Goal: Book appointment/travel/reservation

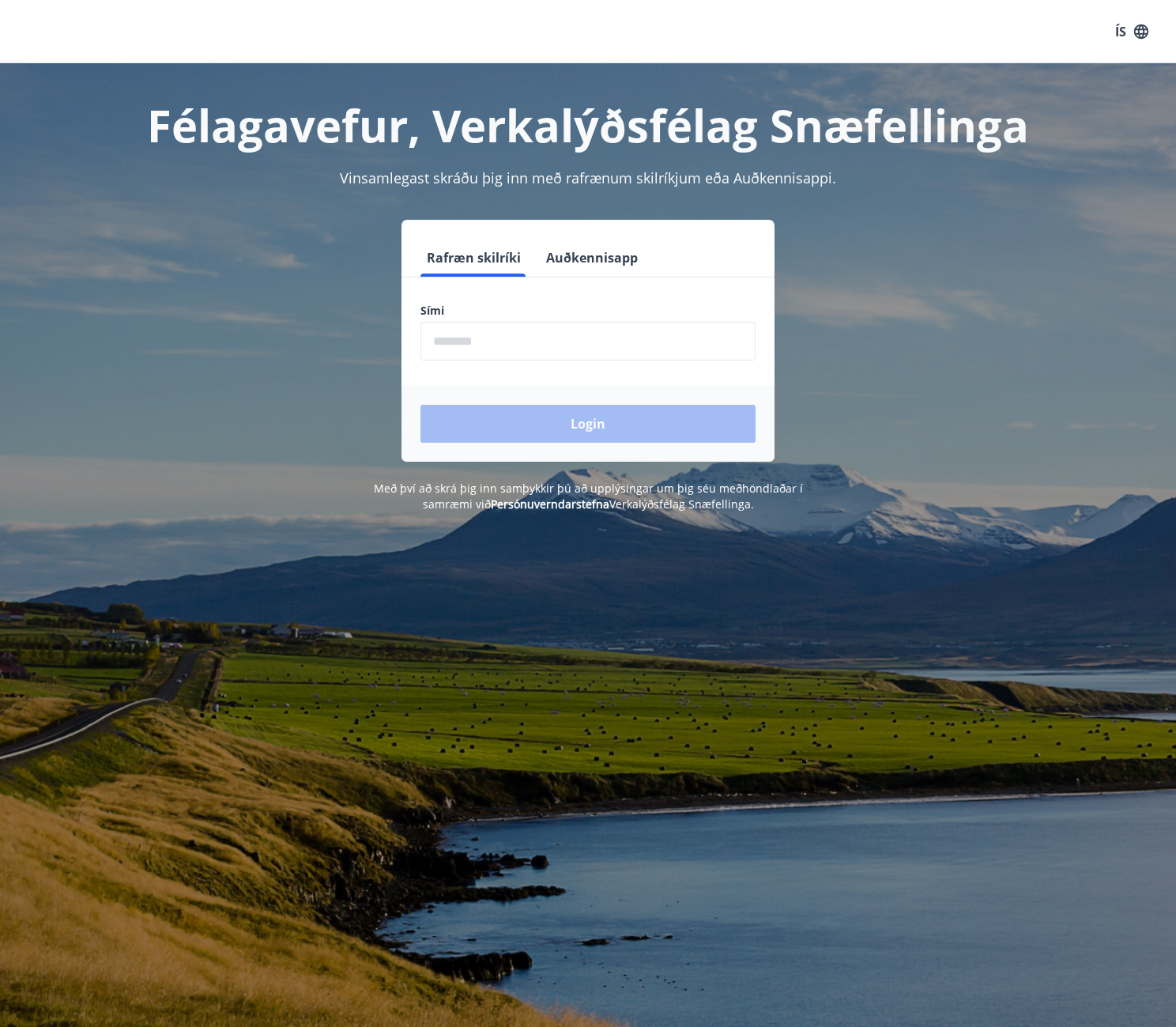
click at [507, 340] on input "phone" at bounding box center [588, 340] width 336 height 39
type input "********"
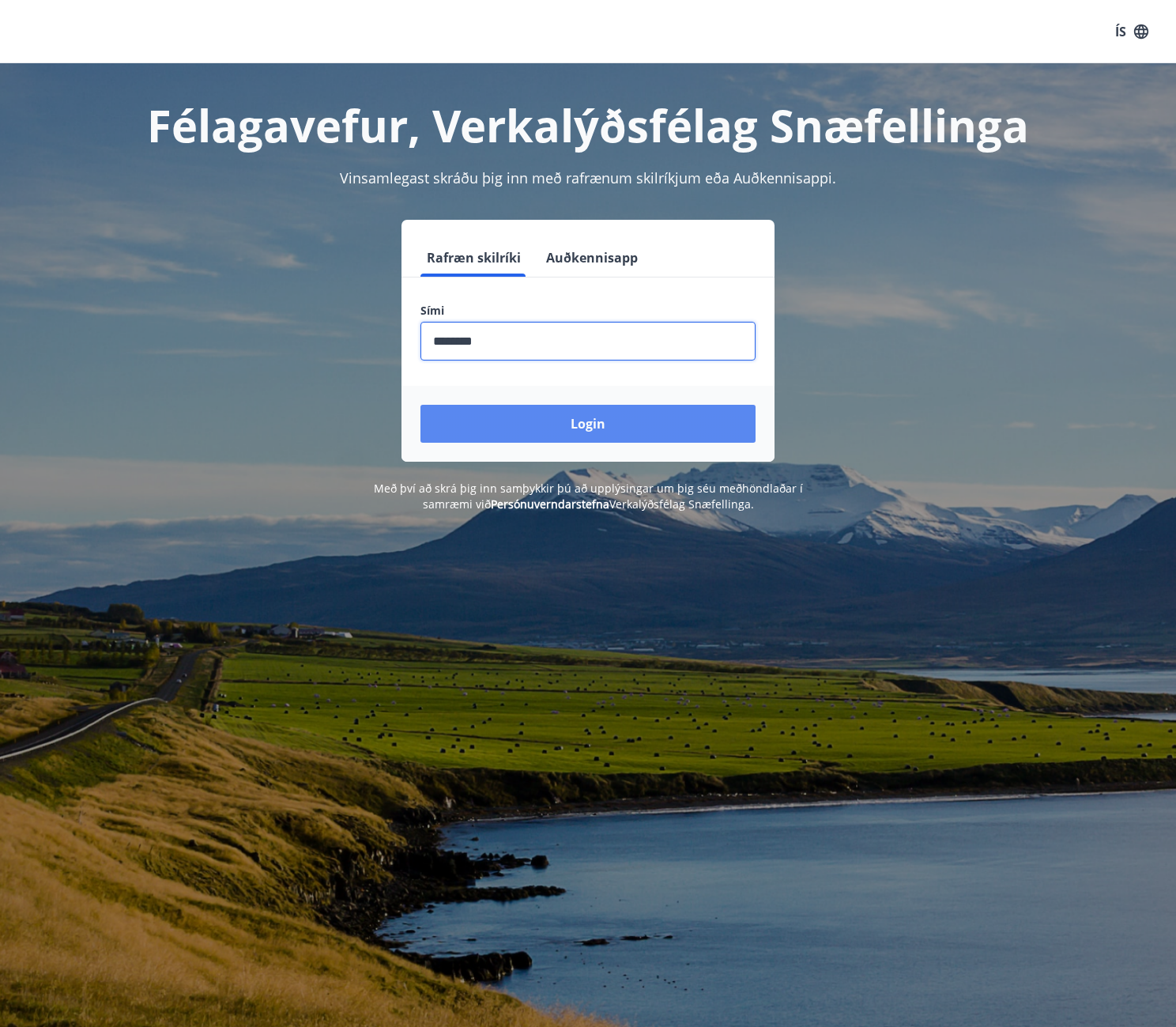
click at [496, 420] on button "Login" at bounding box center [588, 424] width 336 height 38
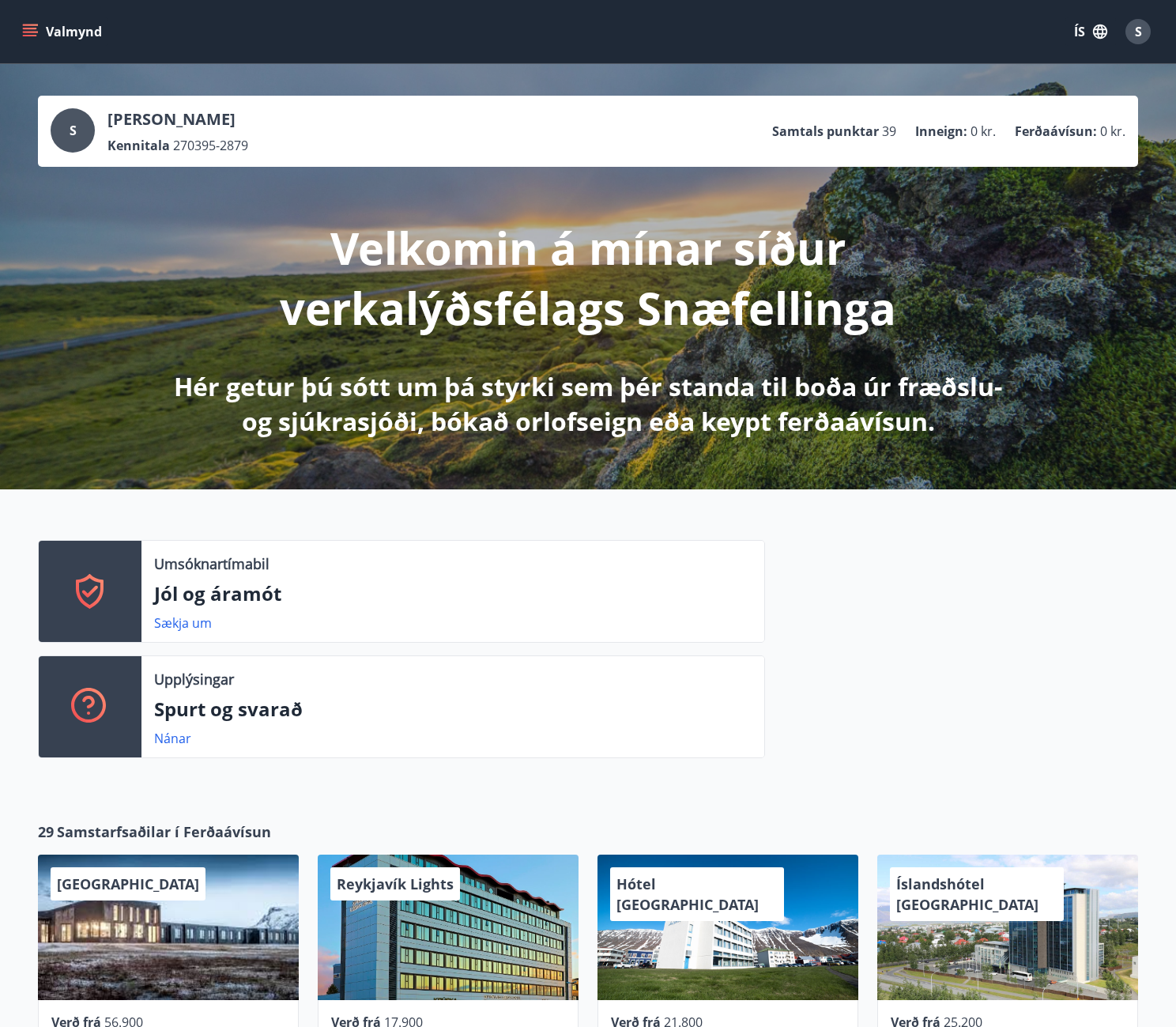
click at [31, 22] on button "Valmynd" at bounding box center [64, 31] width 89 height 28
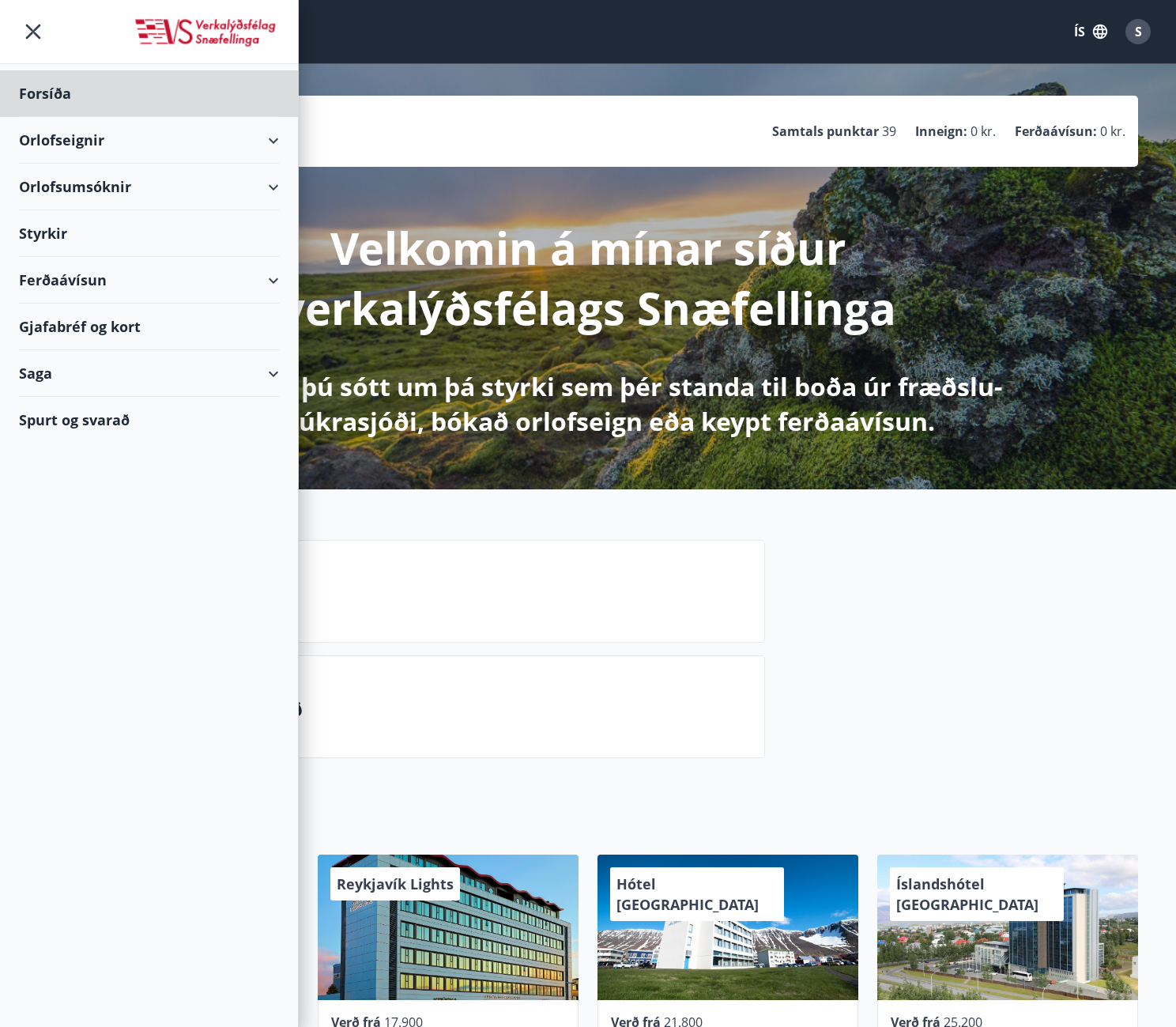
click at [224, 228] on div "Styrkir" at bounding box center [149, 233] width 260 height 46
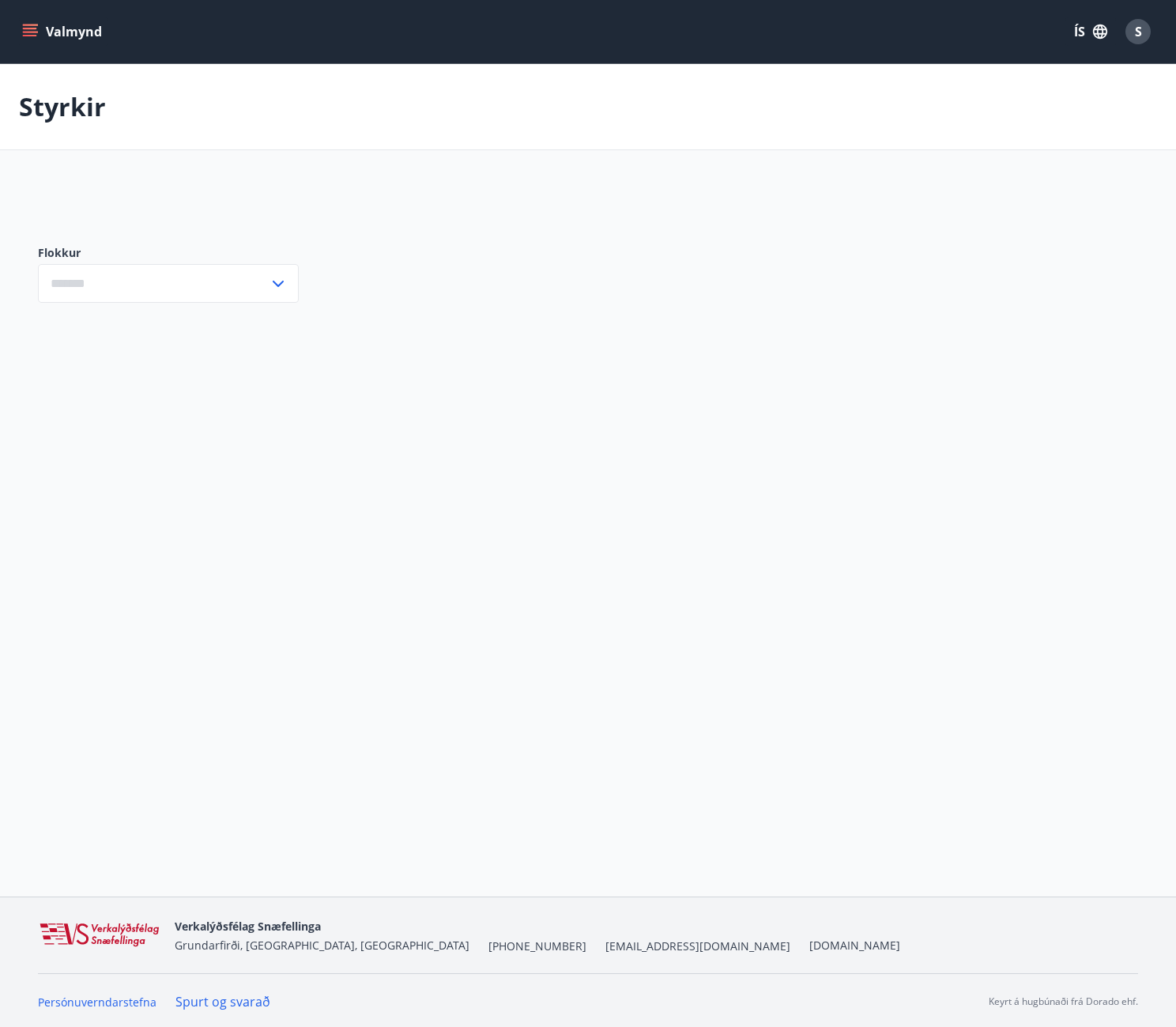
type input "***"
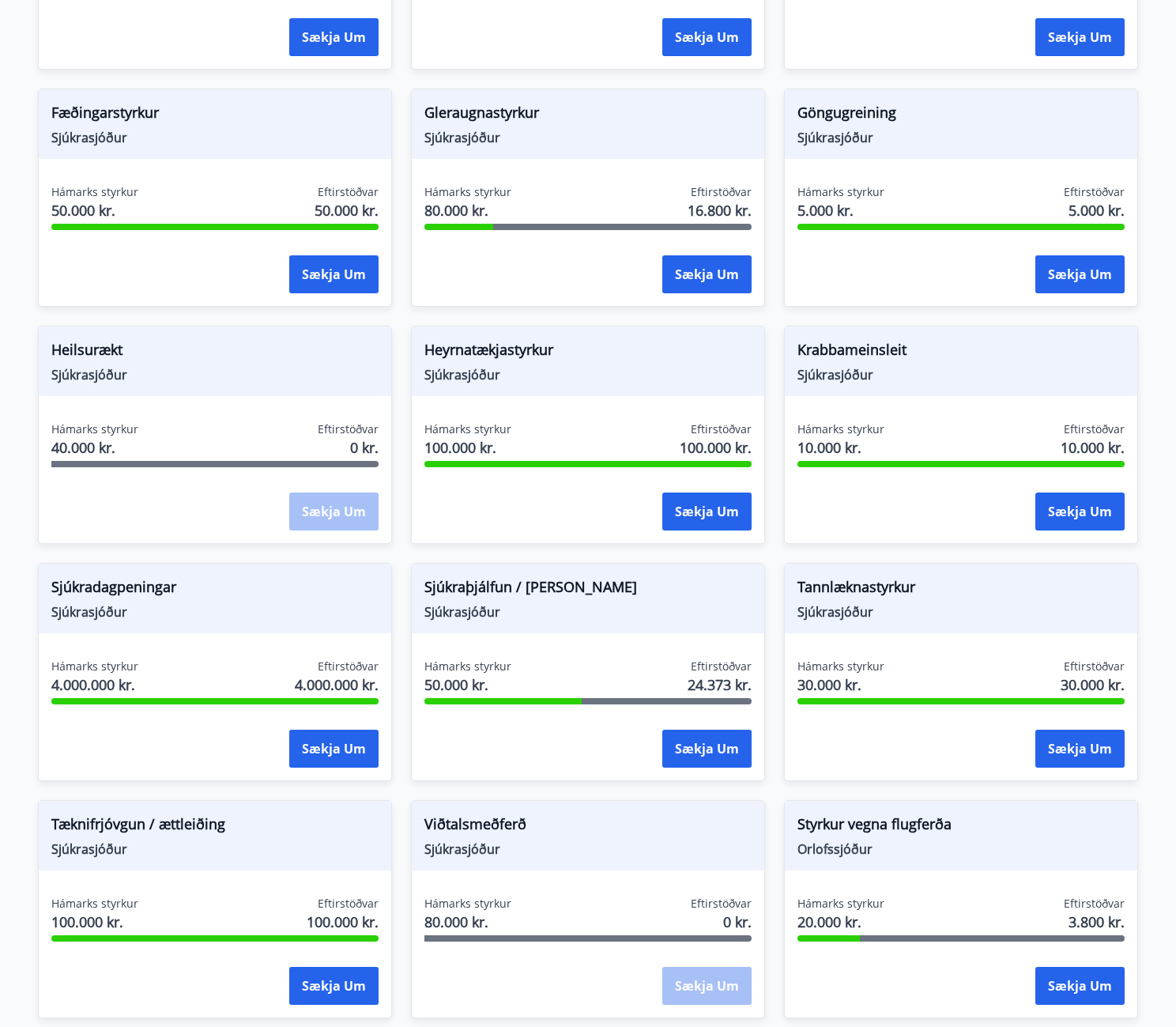
scroll to position [632, 0]
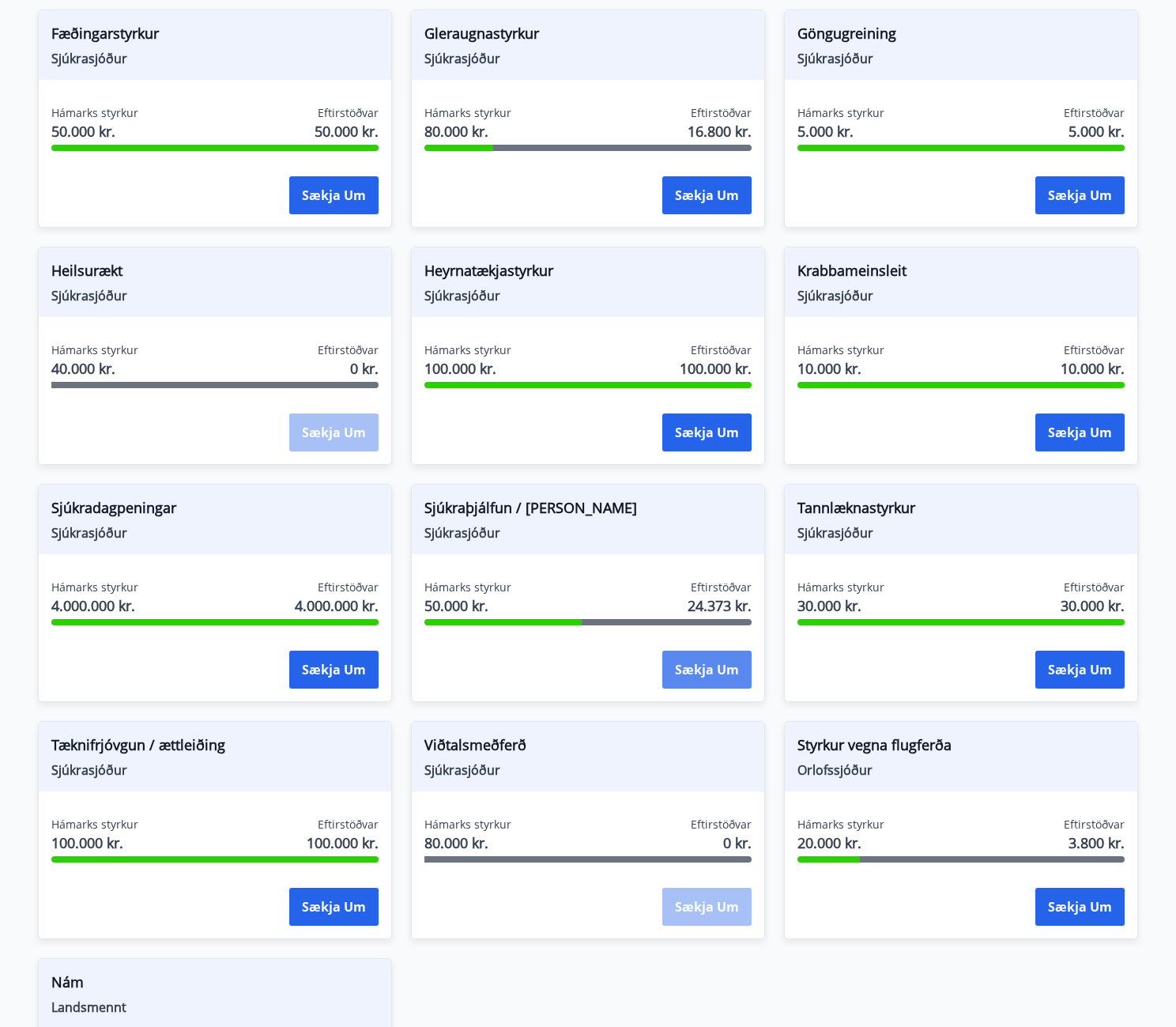
click at [683, 673] on button "Sækja um" at bounding box center [707, 669] width 89 height 38
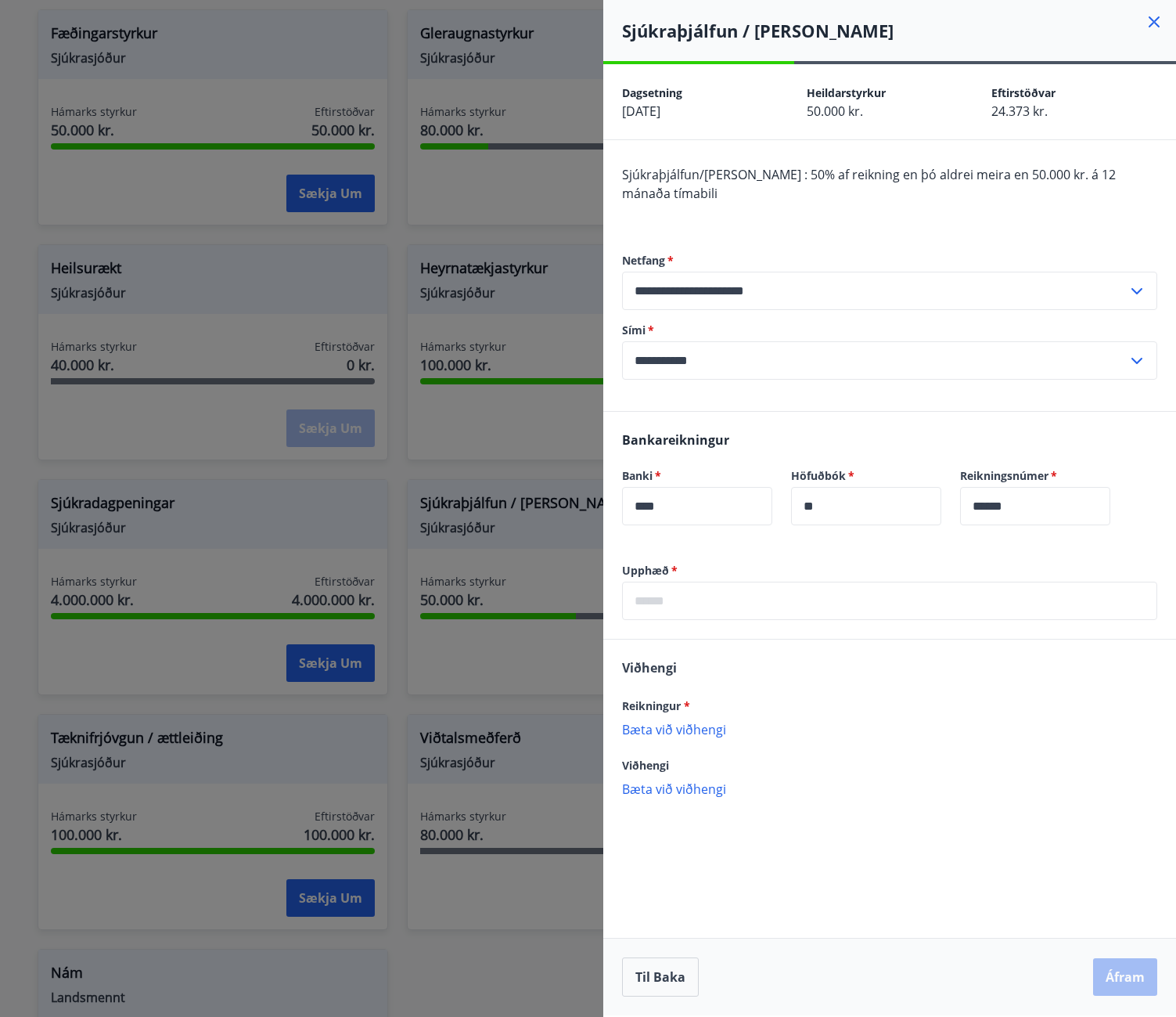
click at [706, 721] on p "Bæta við viðhengi" at bounding box center [890, 728] width 535 height 16
click at [778, 584] on input "text" at bounding box center [890, 601] width 535 height 38
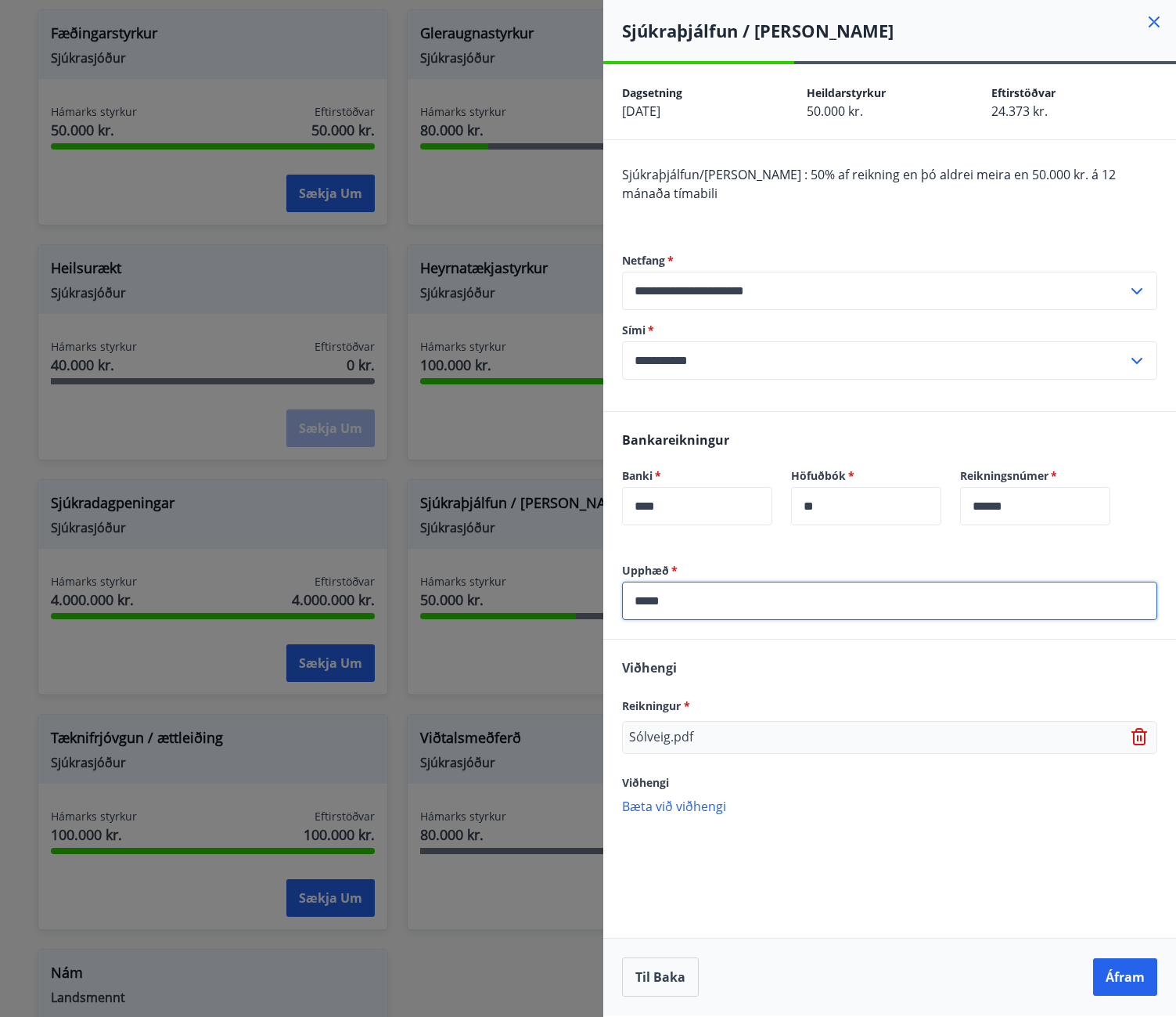
type input "*****"
click at [777, 649] on div "Viðhengi Reikningur * Sólveig.pdf Viðhengi [PERSON_NAME] við viðhengi {error_at…" at bounding box center [890, 736] width 572 height 192
click at [1096, 982] on button "Áfram" at bounding box center [1124, 977] width 64 height 38
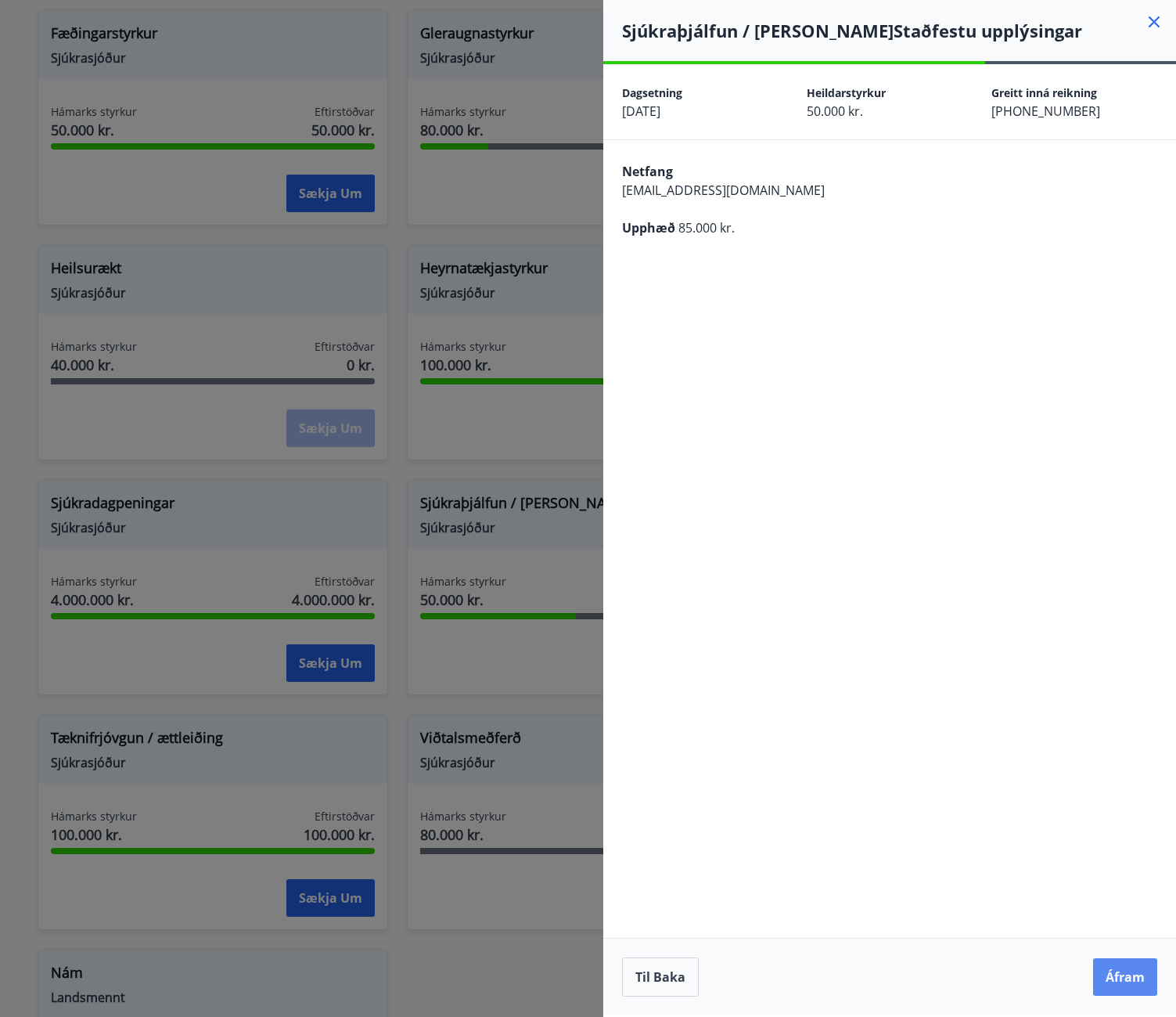
click at [1115, 982] on button "Áfram" at bounding box center [1124, 977] width 64 height 38
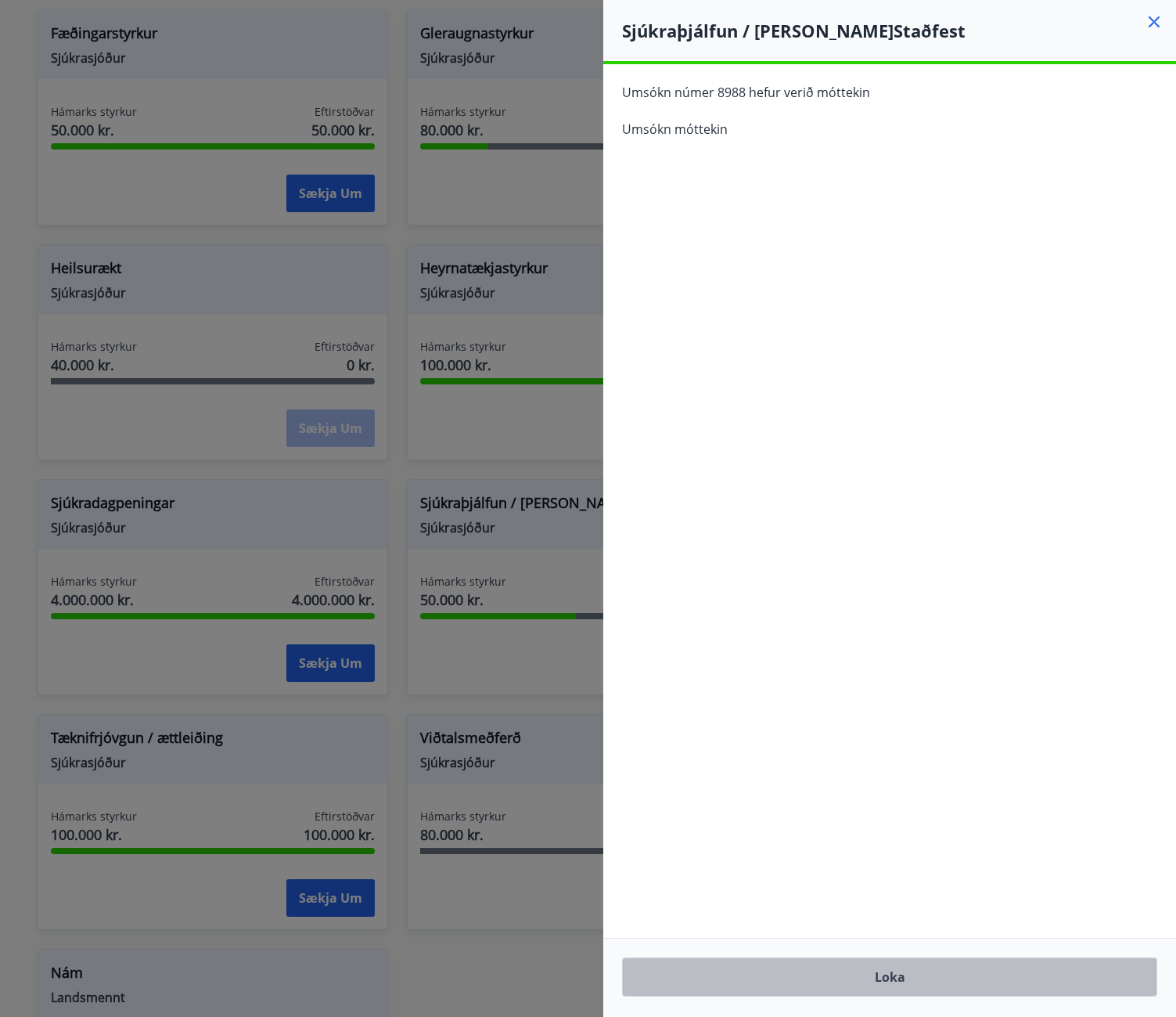
click at [879, 983] on button "Loka" at bounding box center [890, 977] width 535 height 39
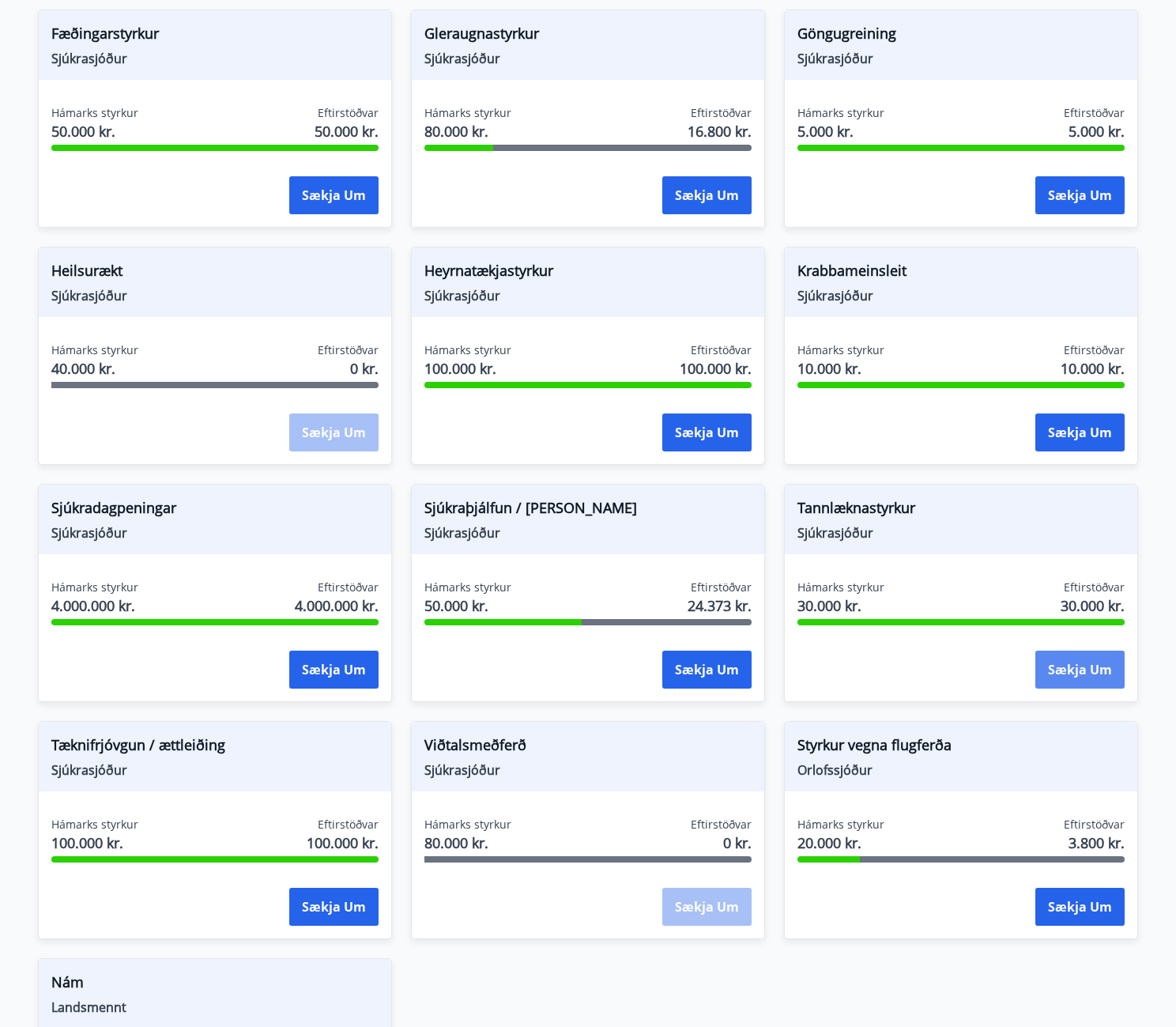
click at [1064, 663] on button "Sækja um" at bounding box center [1080, 669] width 89 height 38
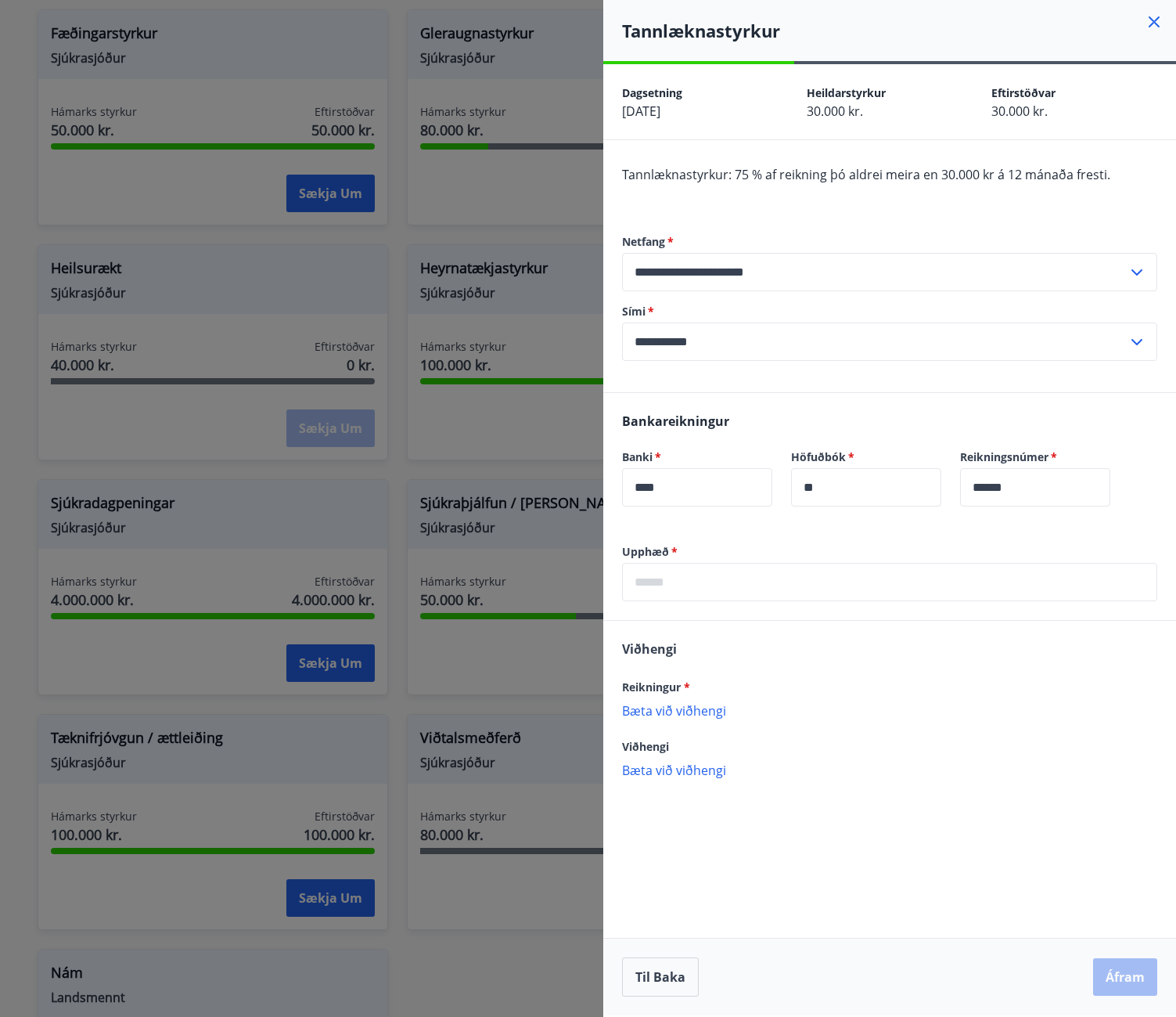
click at [740, 578] on input "text" at bounding box center [890, 582] width 535 height 38
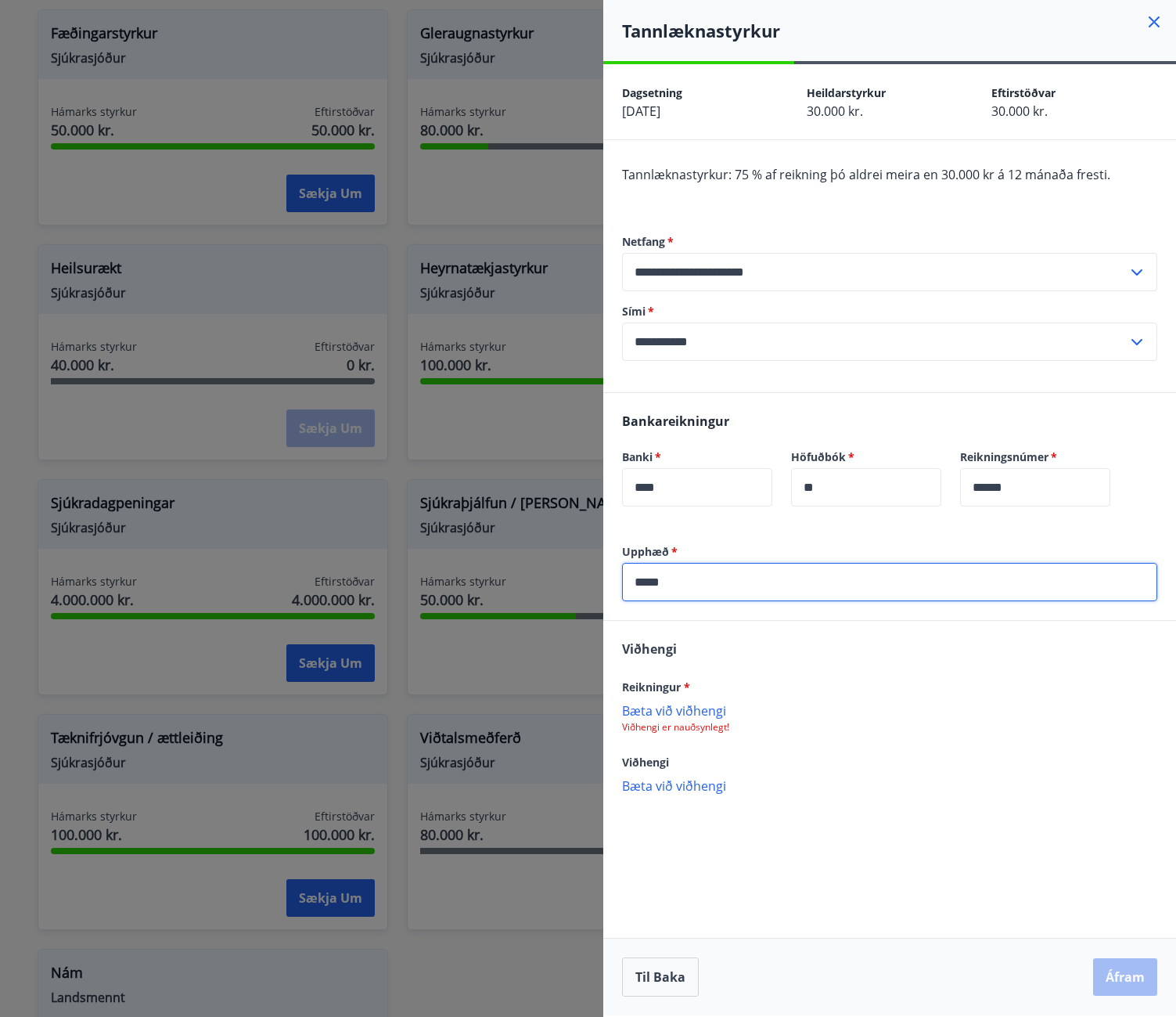
type input "*****"
click at [677, 702] on p "Bæta við viðhengi" at bounding box center [890, 709] width 535 height 16
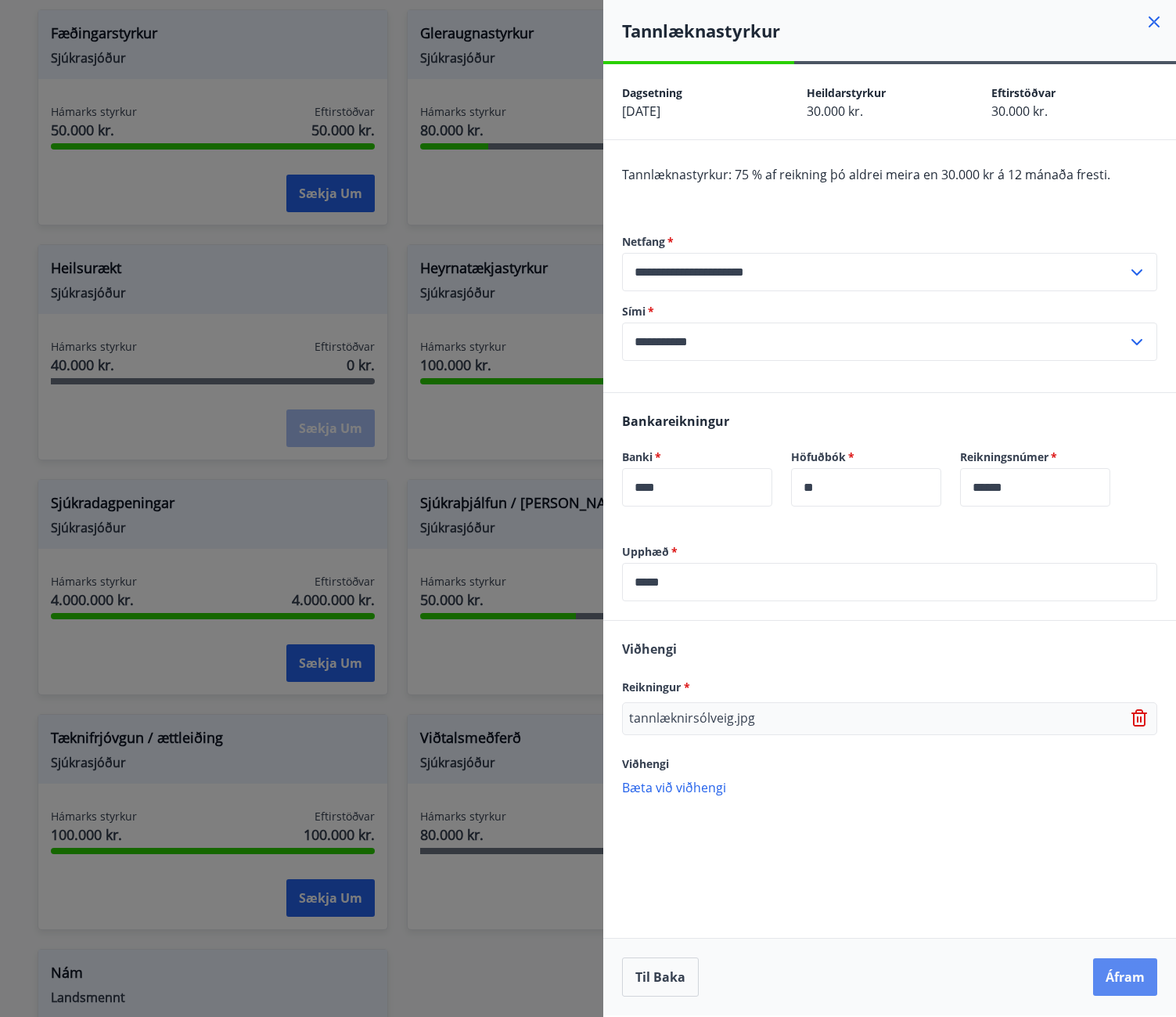
click at [1112, 970] on button "Áfram" at bounding box center [1124, 977] width 64 height 38
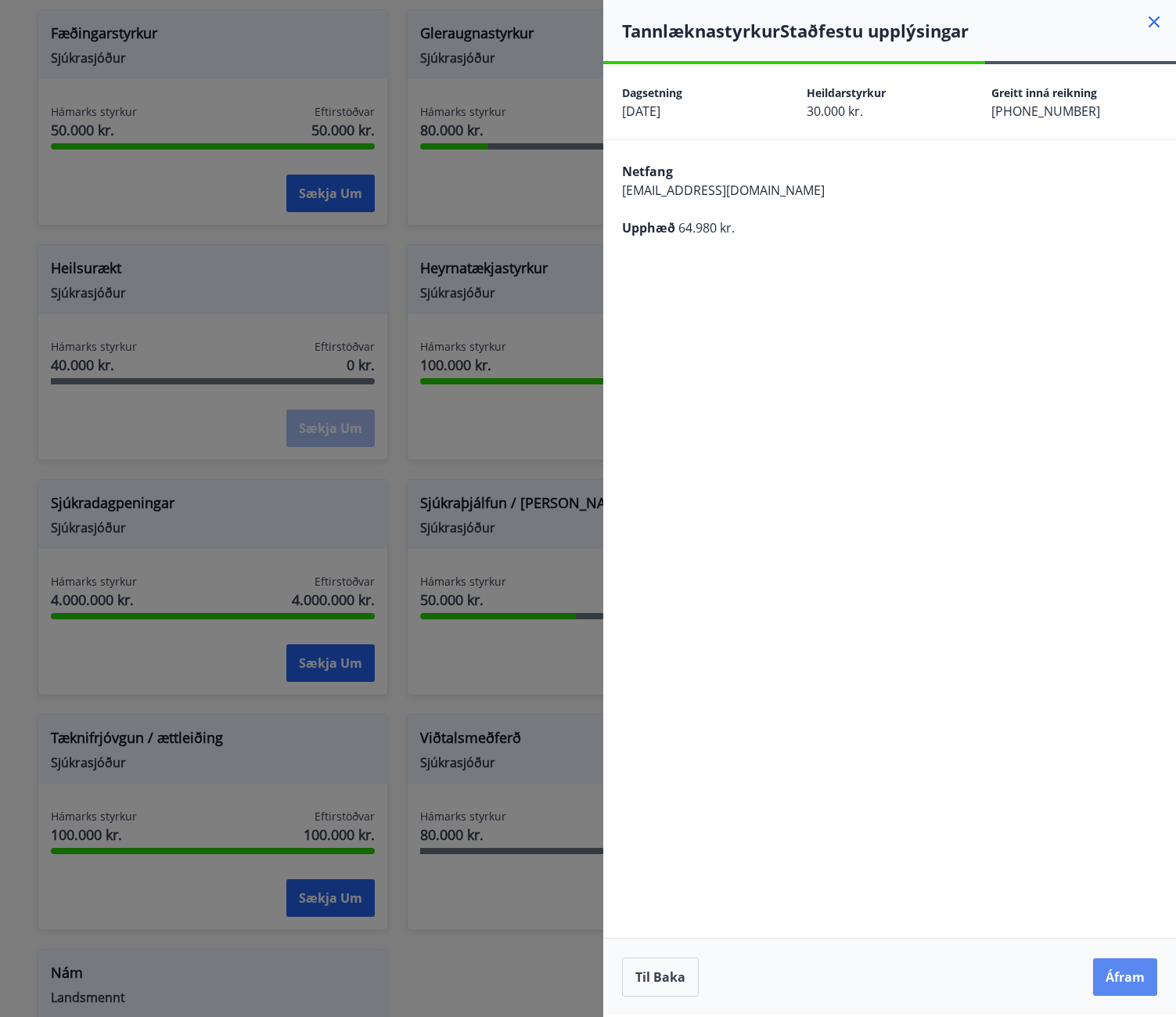
click at [1115, 973] on button "Áfram" at bounding box center [1124, 977] width 64 height 38
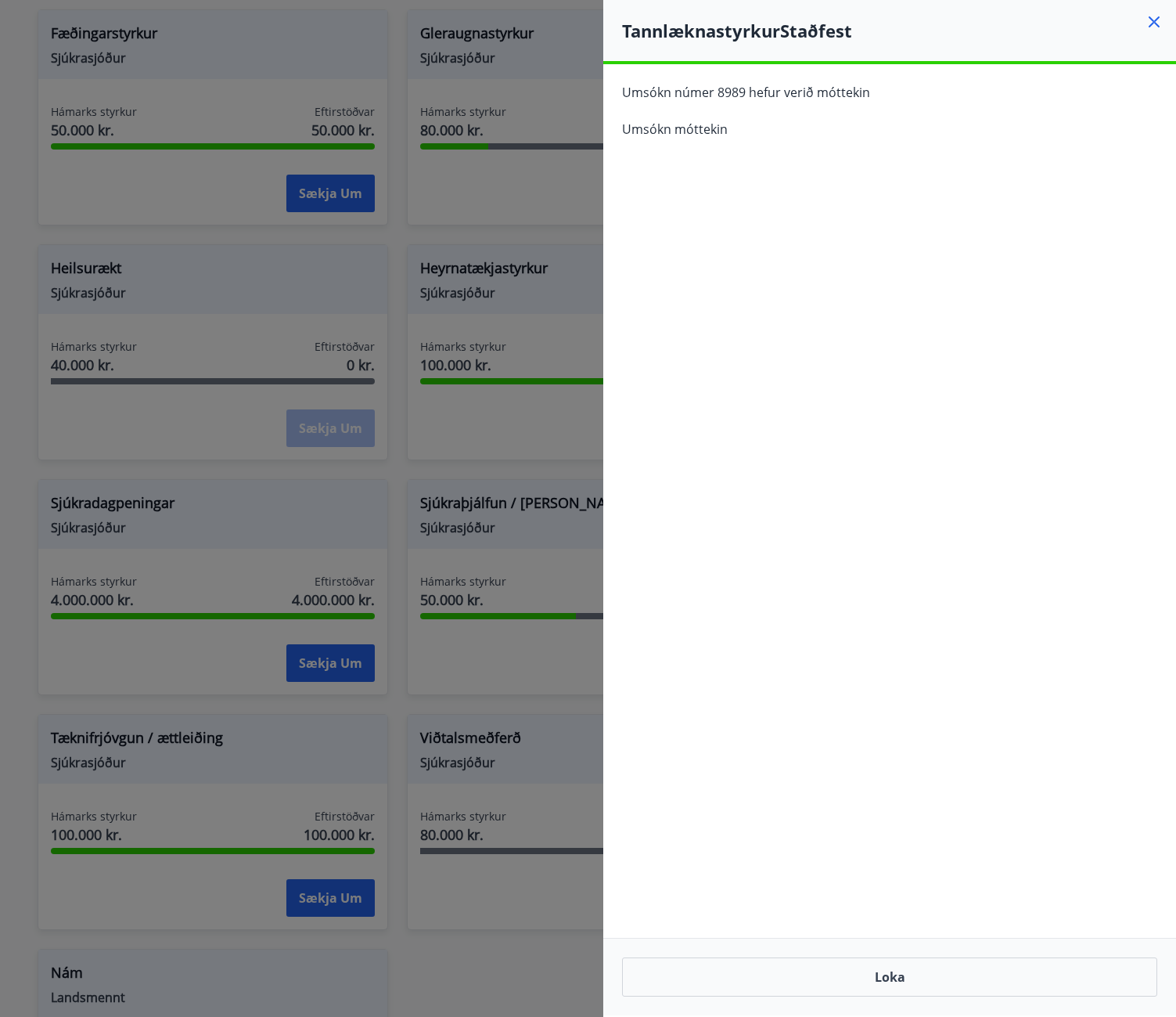
click at [1156, 27] on icon at bounding box center [1154, 21] width 19 height 19
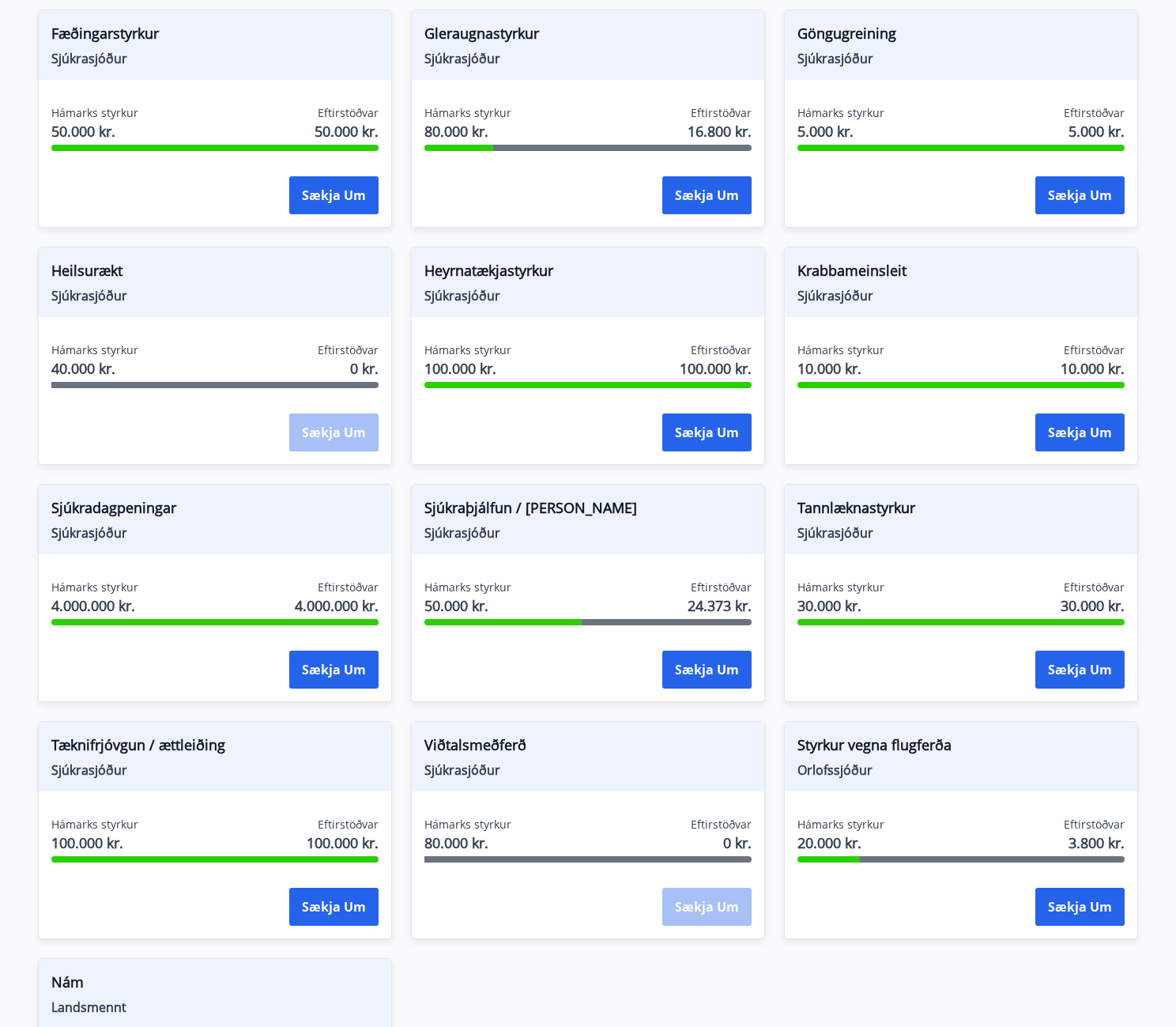
click at [844, 931] on div "Hámarks styrkur 20.000 kr. Eftirstöðvar 3.800 kr. Sækja um" at bounding box center [961, 874] width 353 height 116
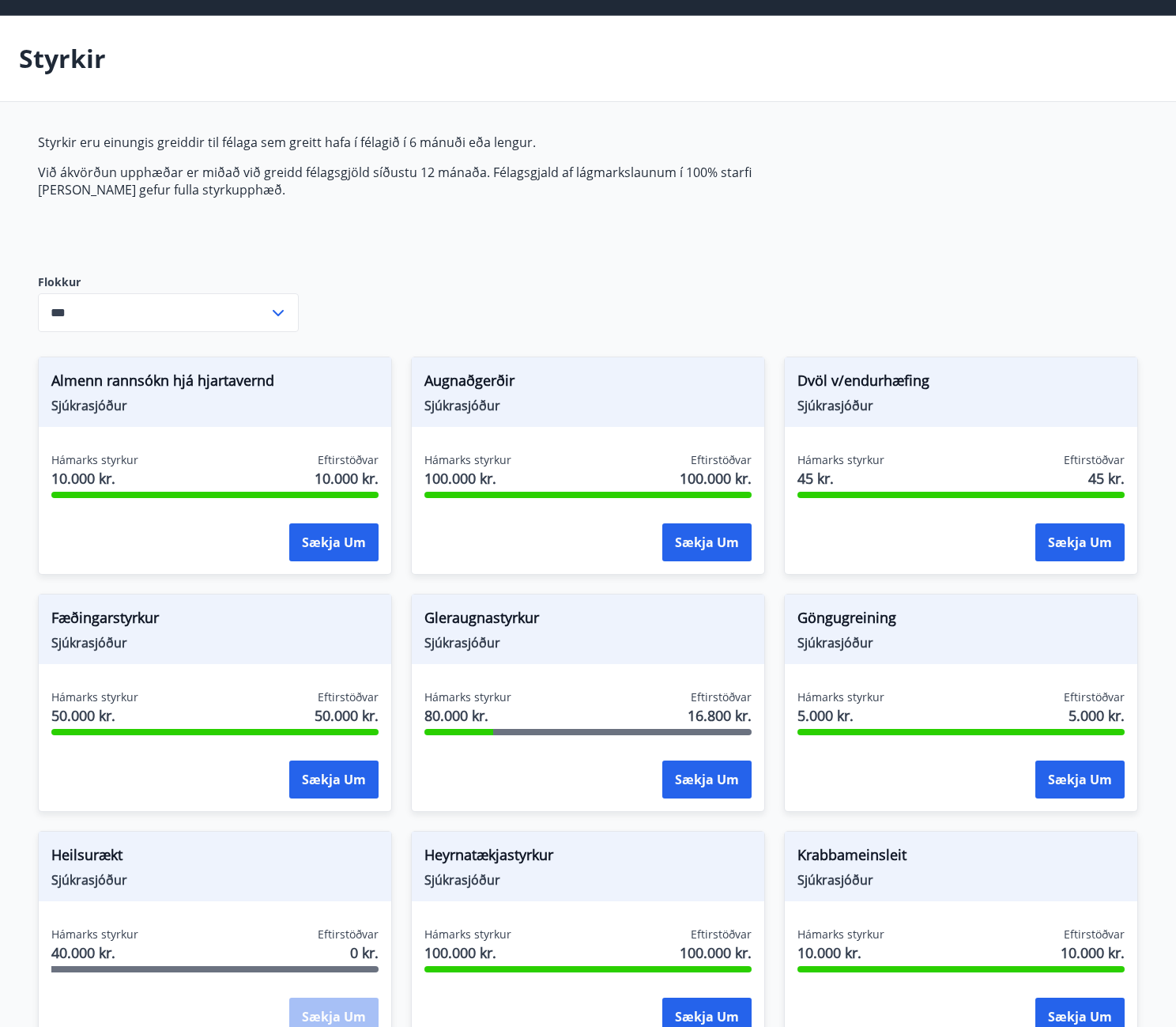
scroll to position [0, 0]
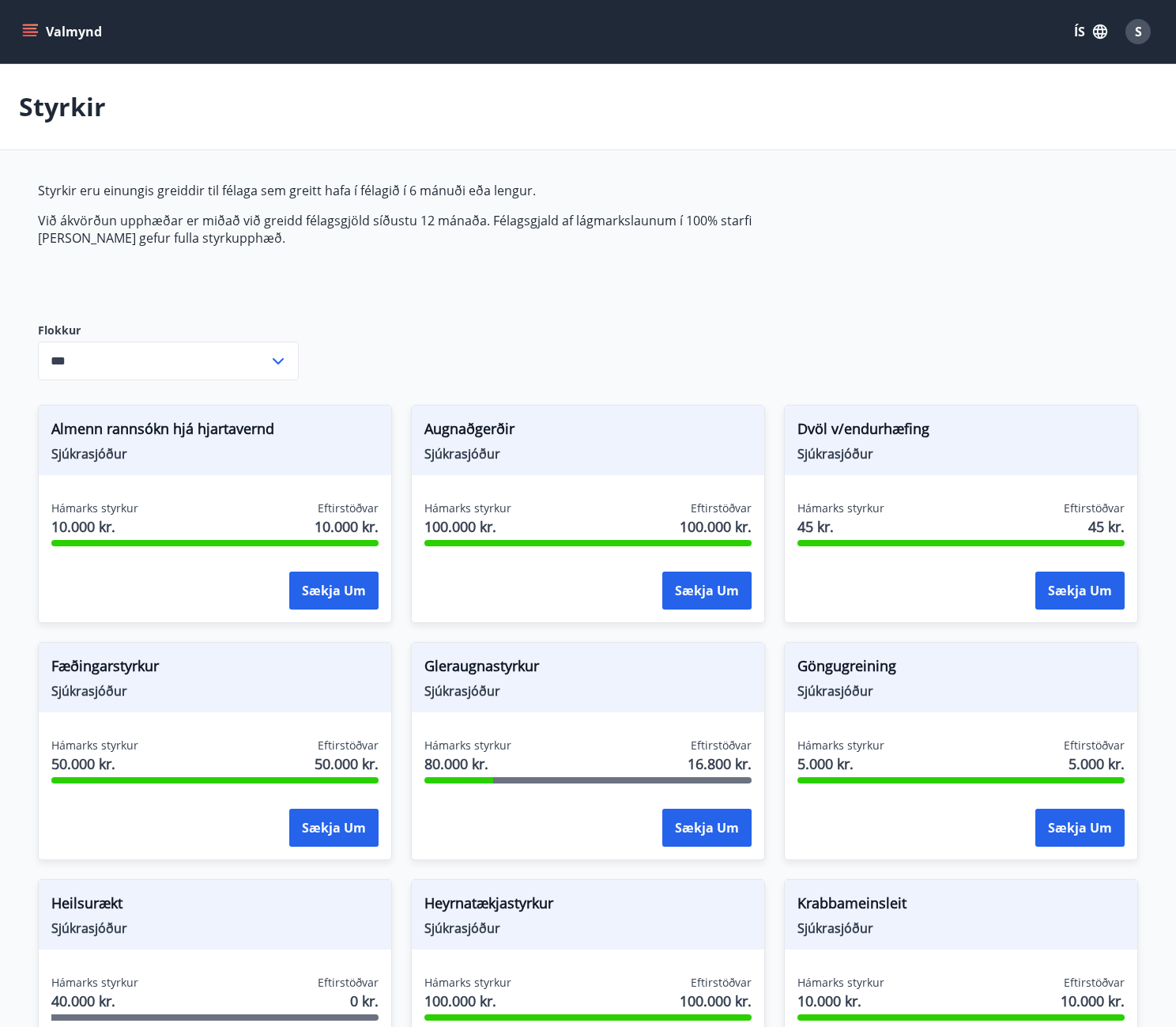
click at [37, 30] on icon "menu" at bounding box center [30, 31] width 16 height 16
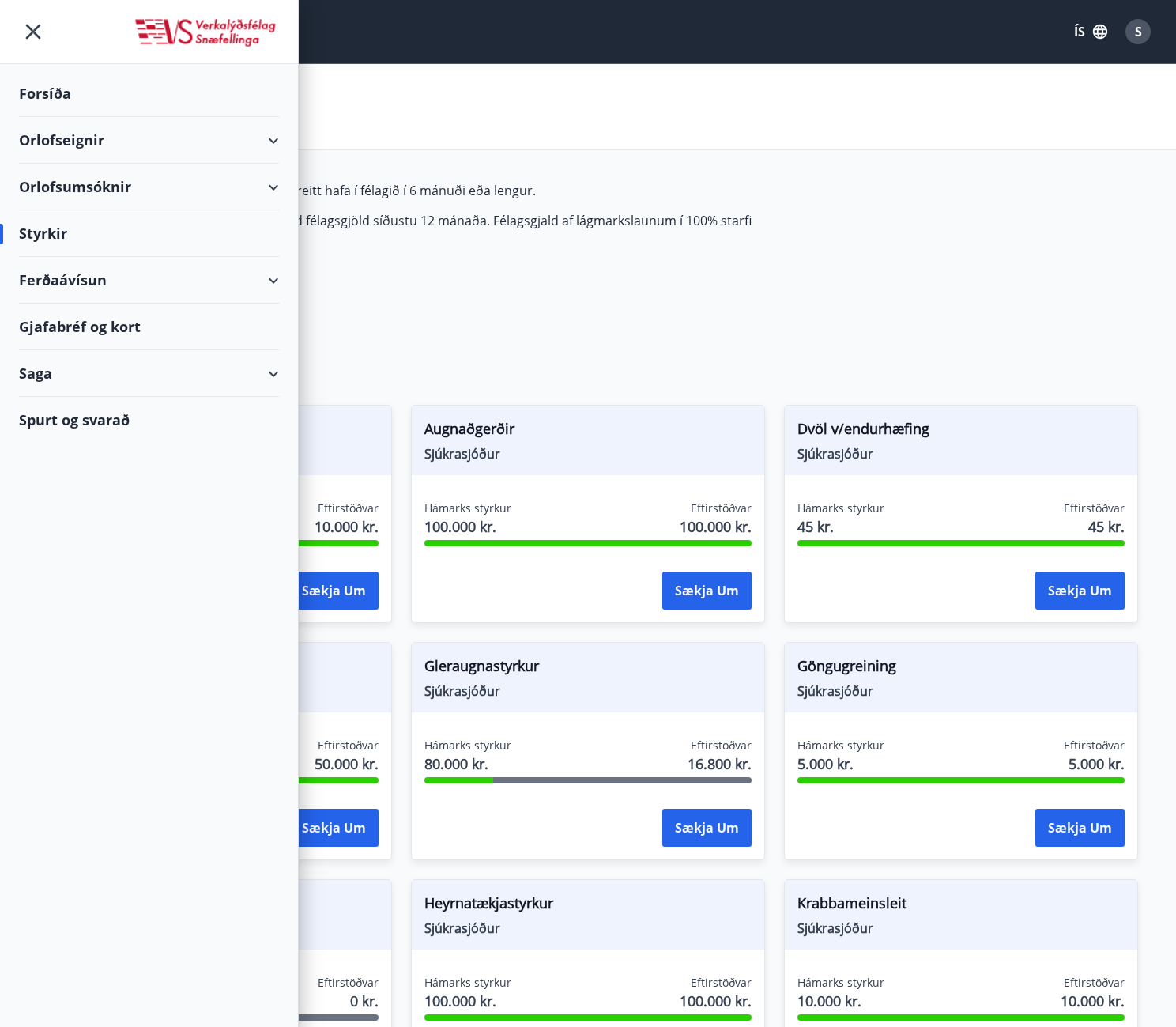
click at [123, 139] on div "Orlofseignir" at bounding box center [149, 140] width 260 height 46
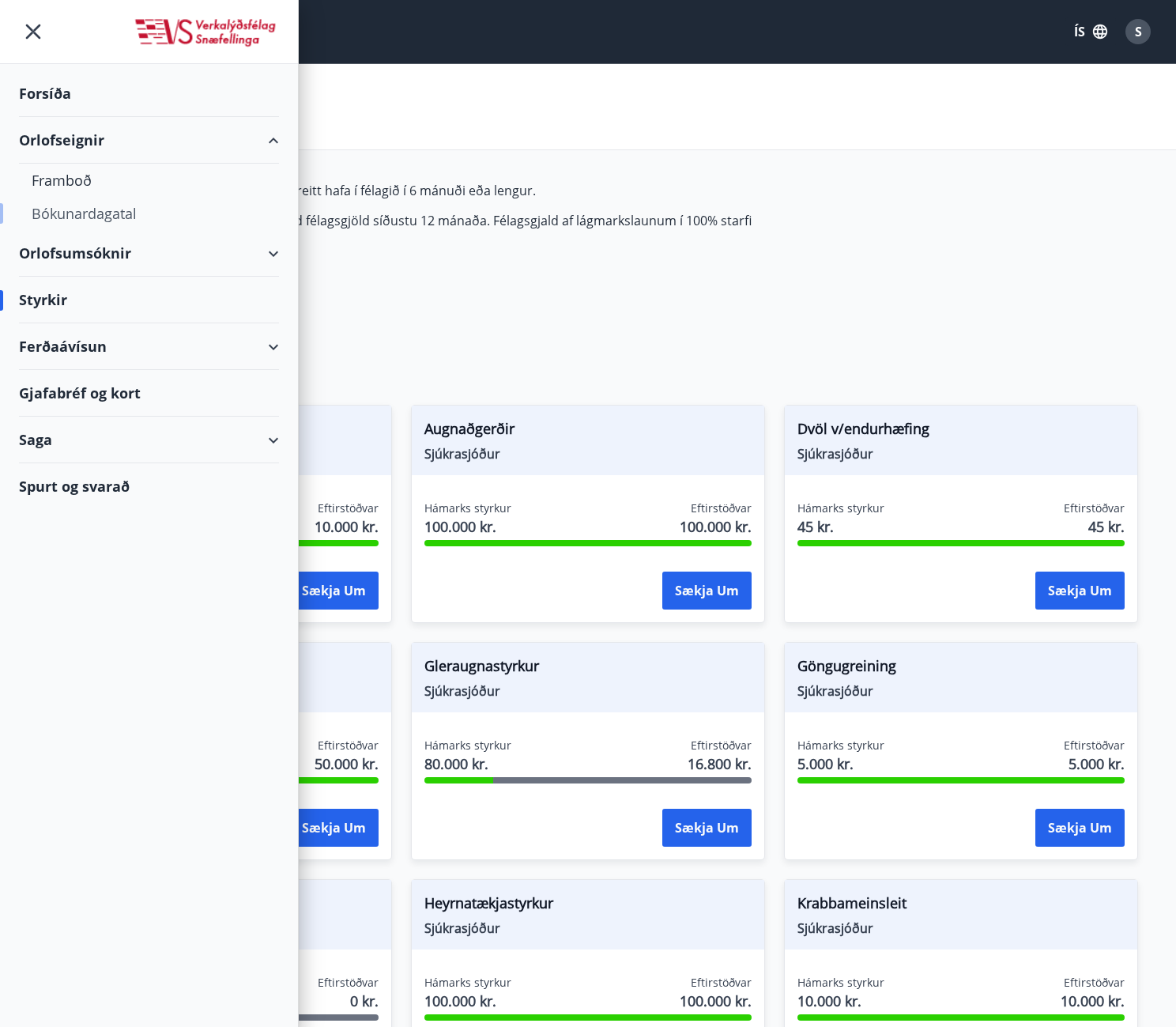
click at [100, 209] on div "Bókunardagatal" at bounding box center [149, 213] width 235 height 33
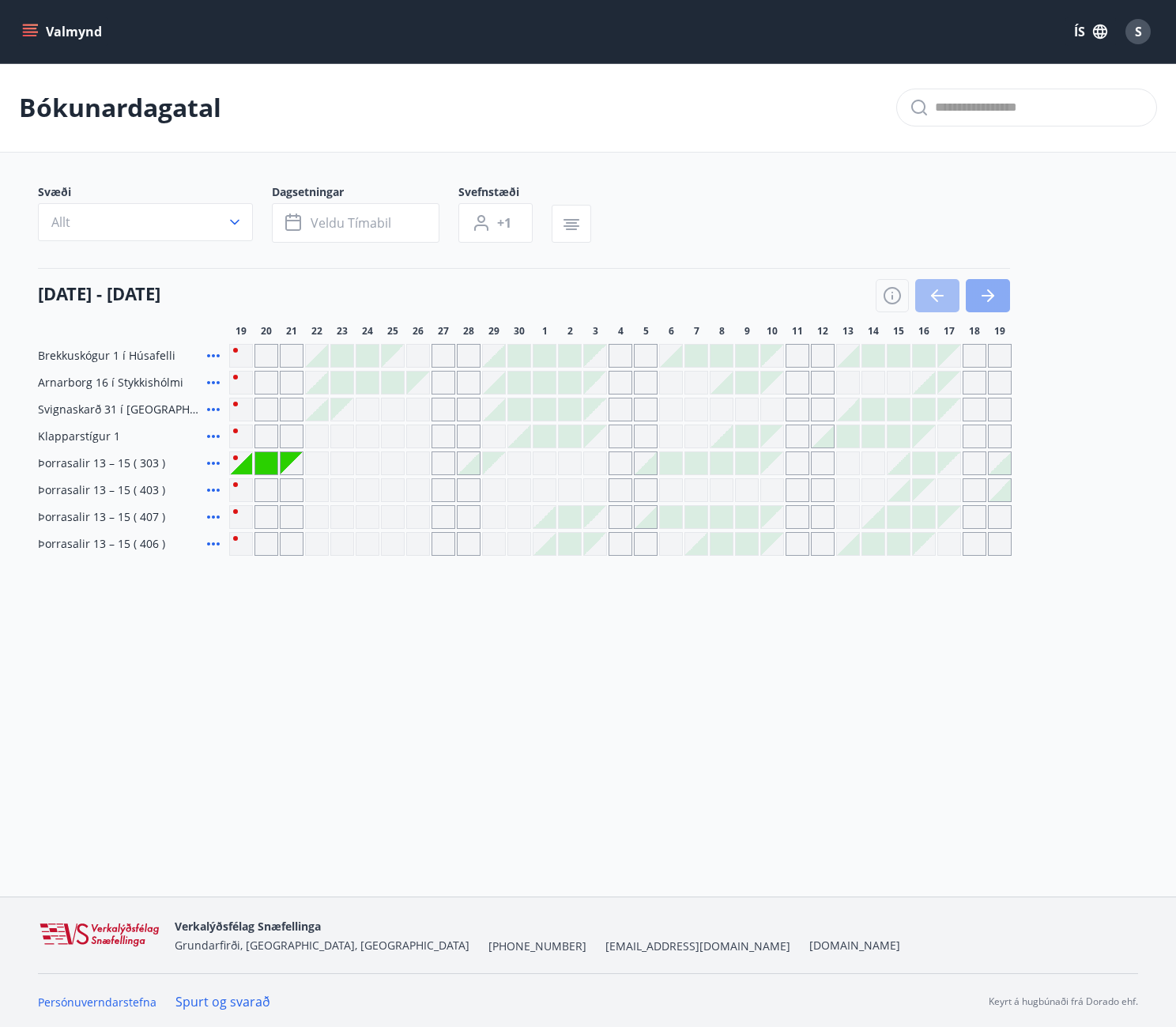
click at [997, 289] on icon "button" at bounding box center [988, 295] width 19 height 19
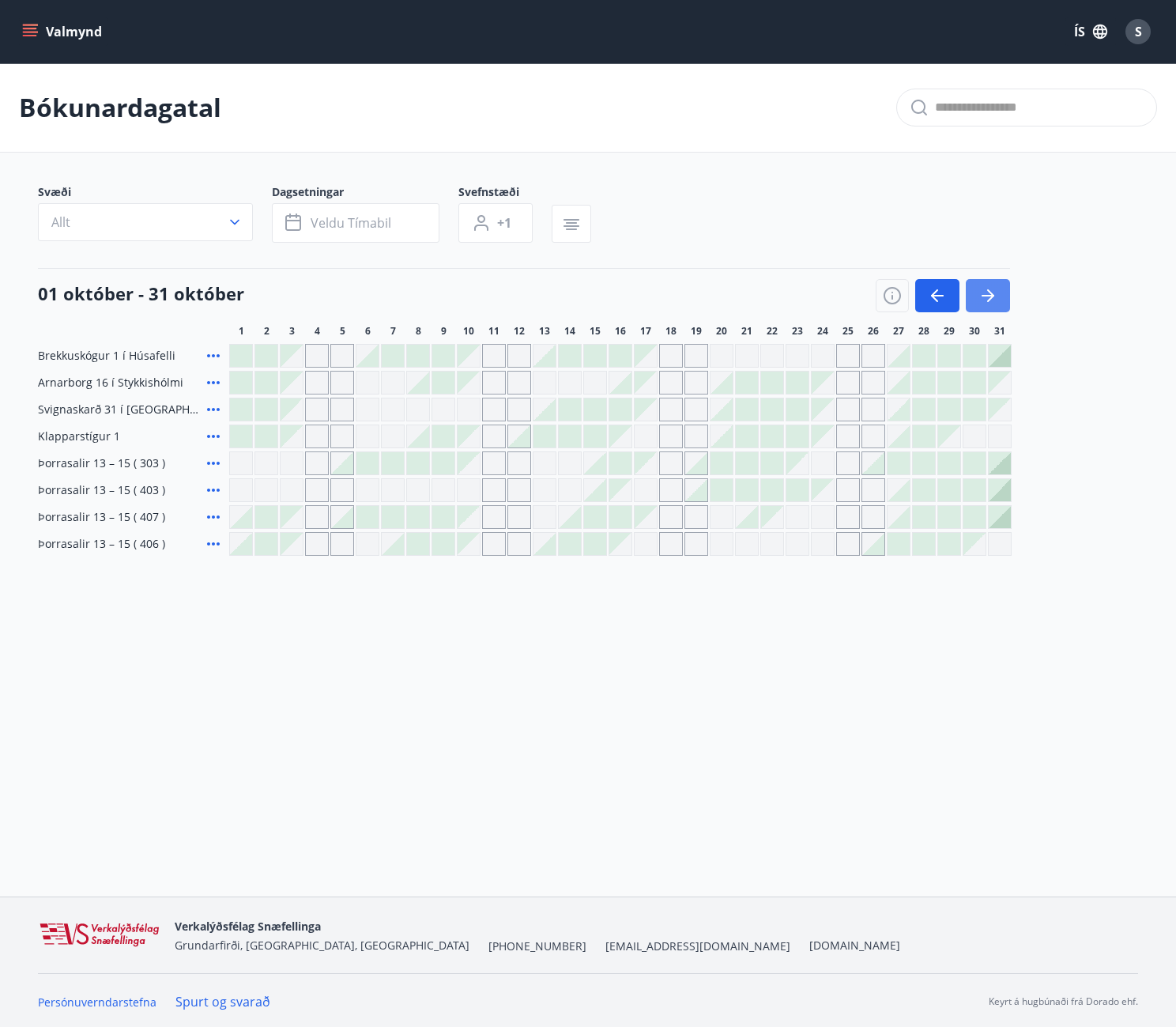
click at [993, 292] on icon "button" at bounding box center [988, 295] width 19 height 19
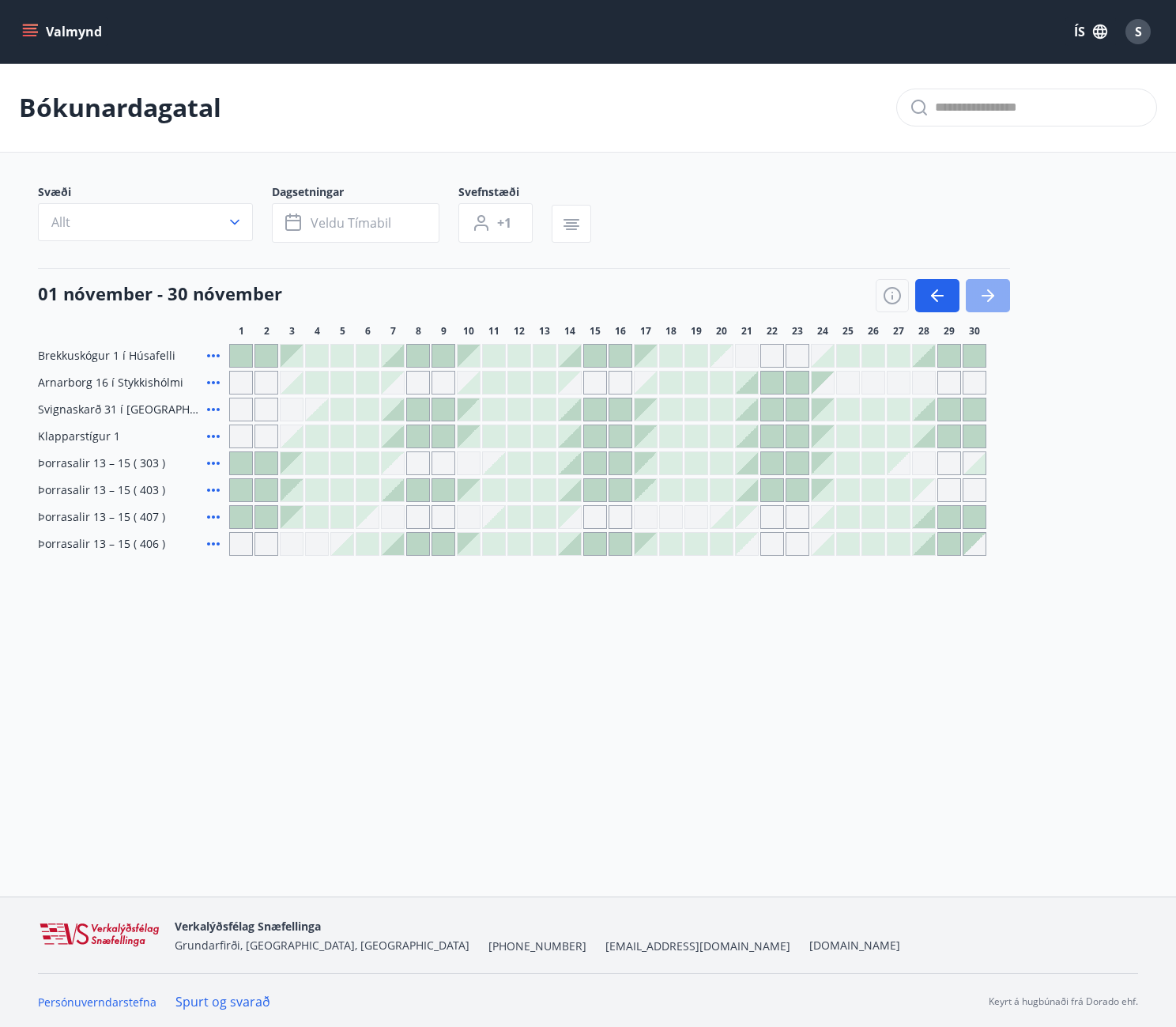
click at [993, 292] on icon "button" at bounding box center [988, 295] width 19 height 19
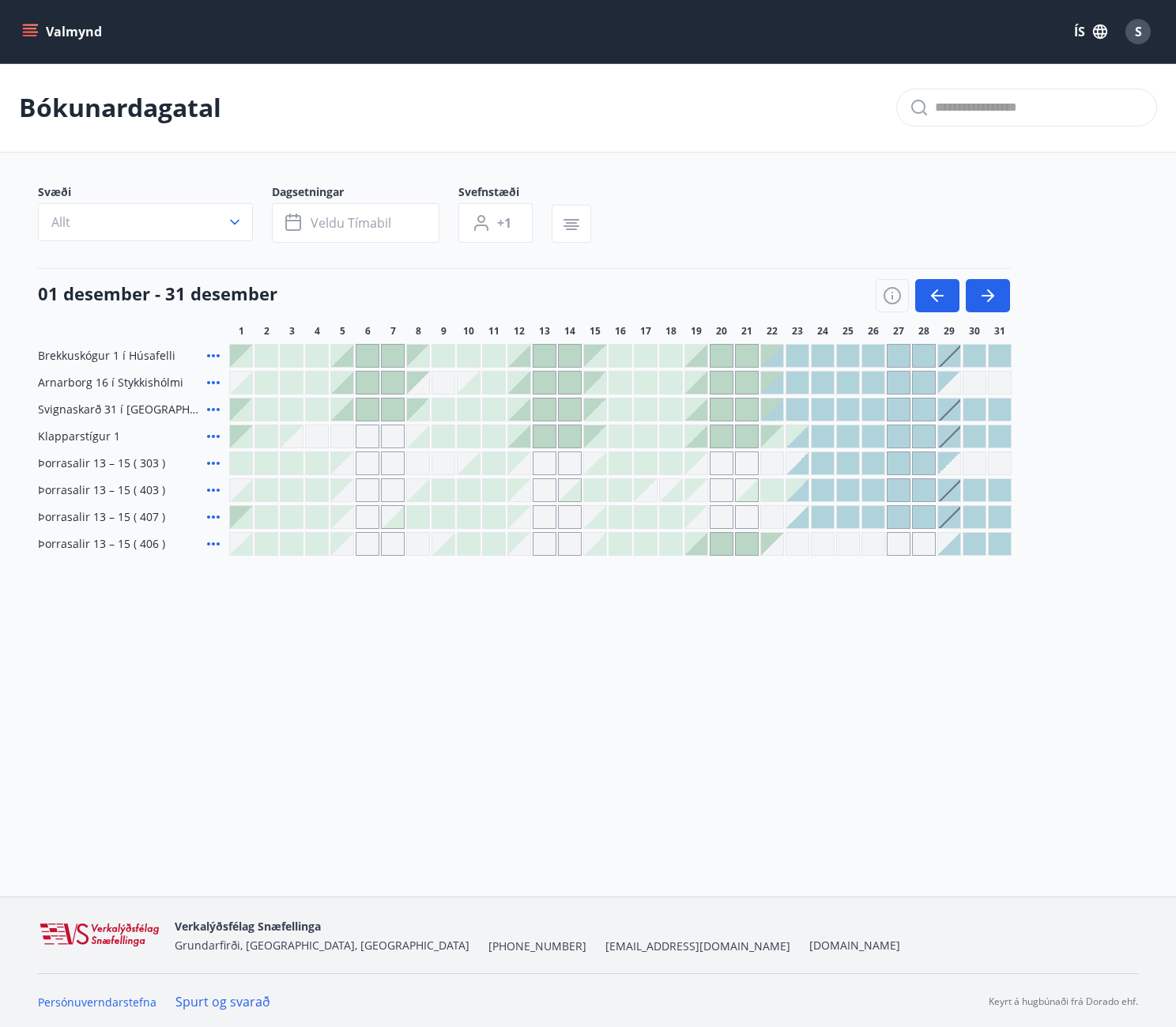
click at [668, 544] on div at bounding box center [671, 544] width 22 height 22
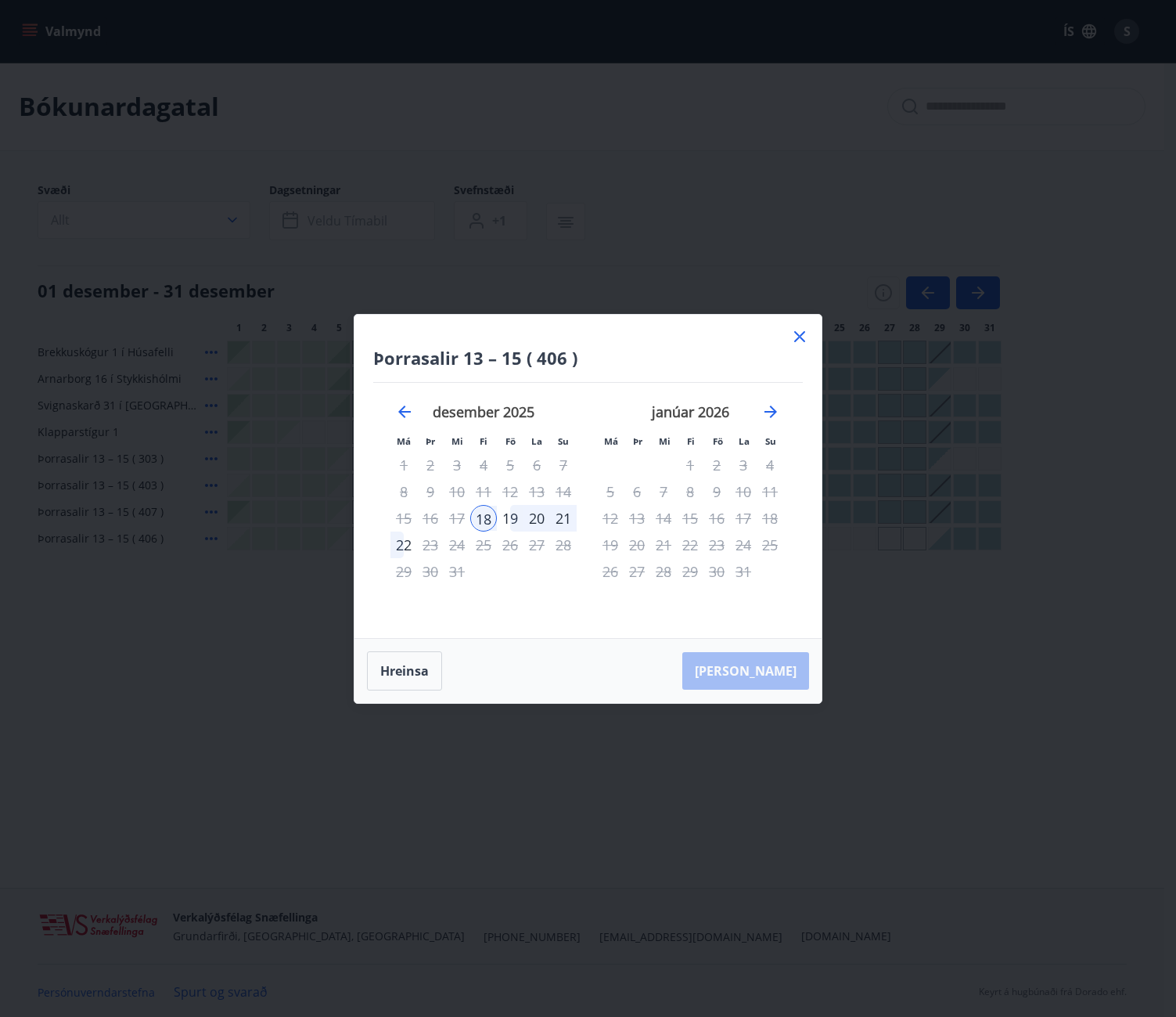
click at [561, 519] on div "21" at bounding box center [563, 518] width 27 height 27
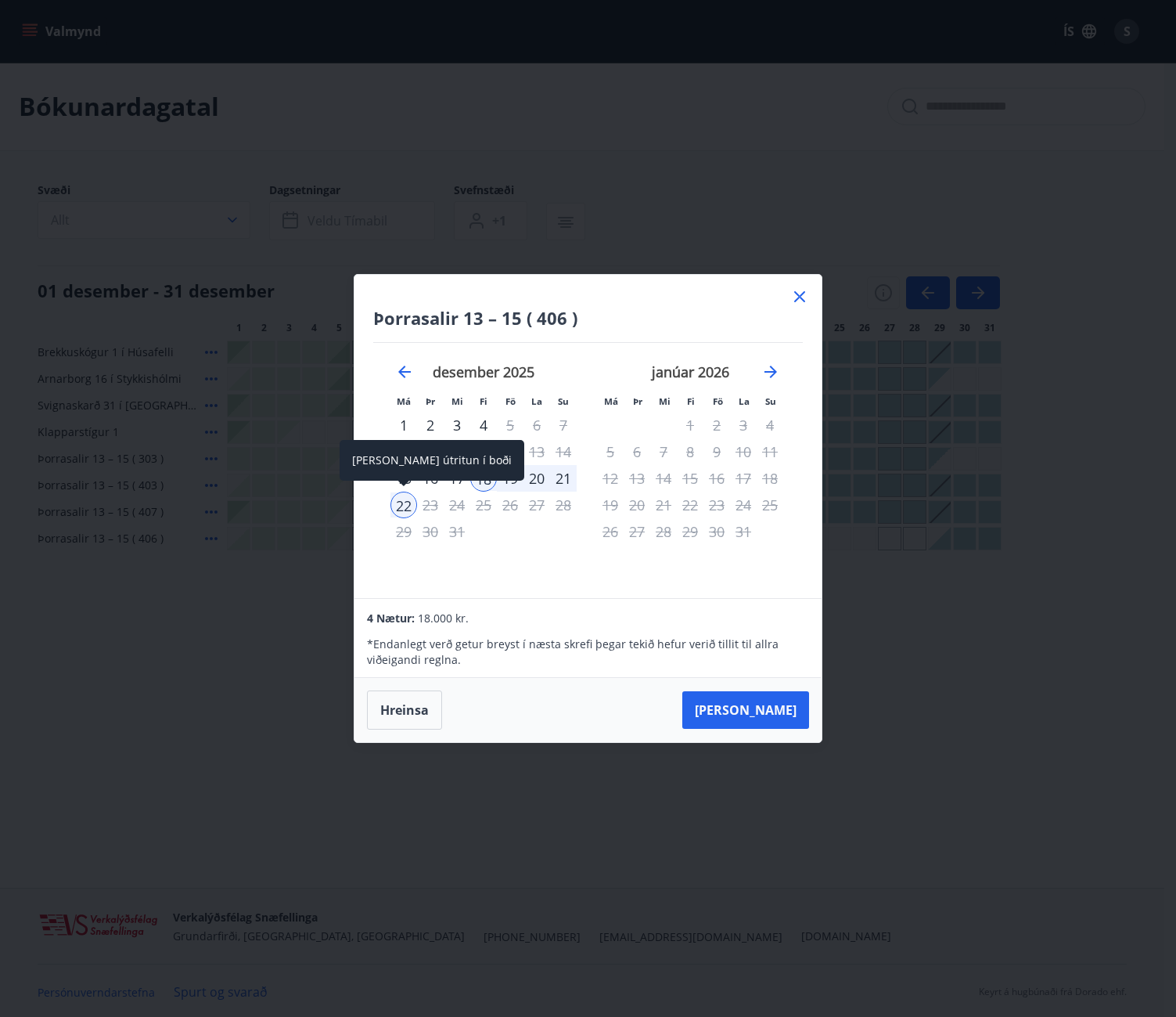
click at [406, 506] on div "22" at bounding box center [403, 505] width 27 height 27
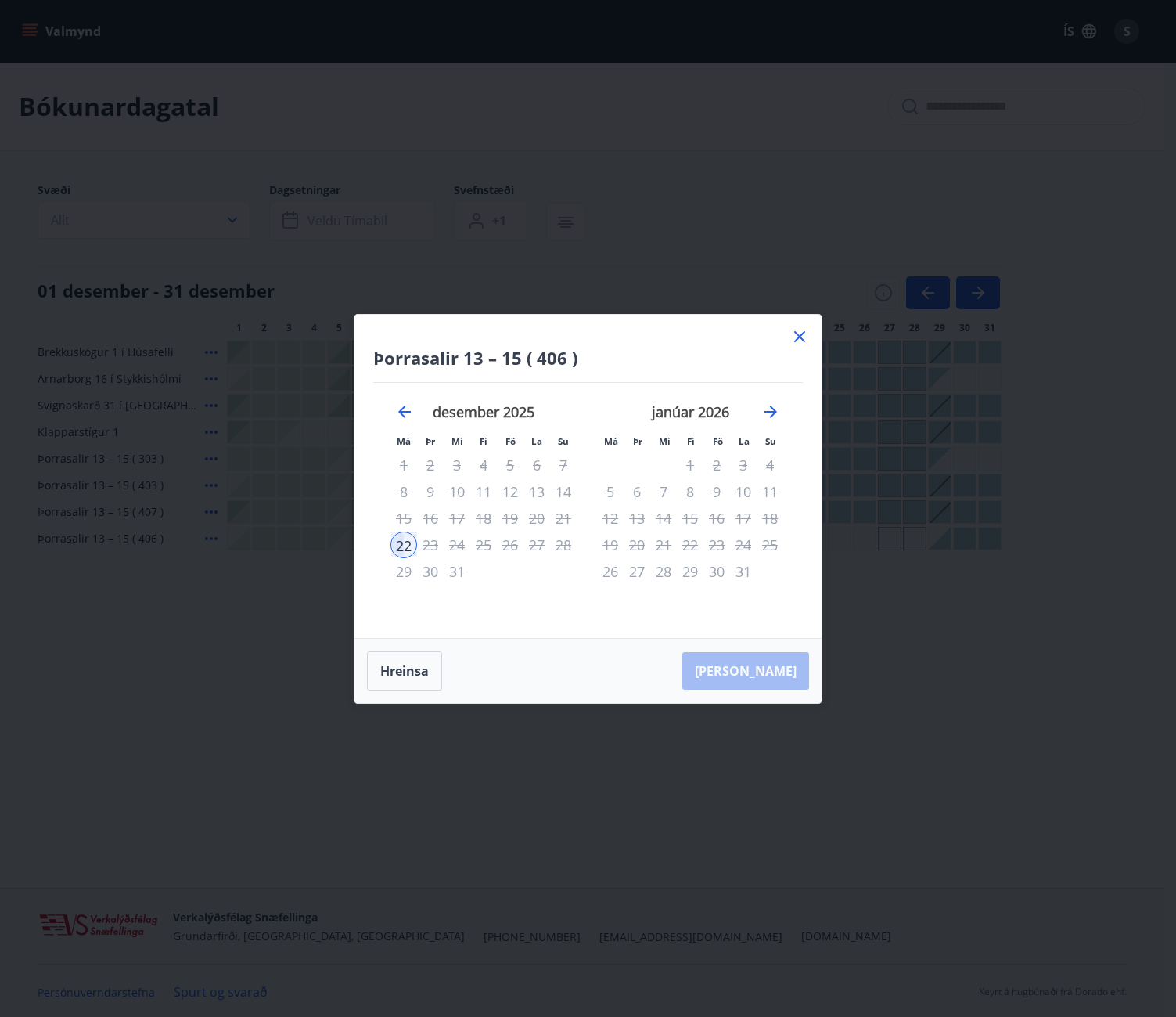
drag, startPoint x: 805, startPoint y: 335, endPoint x: 620, endPoint y: 498, distance: 246.6
click at [805, 335] on icon at bounding box center [799, 336] width 19 height 19
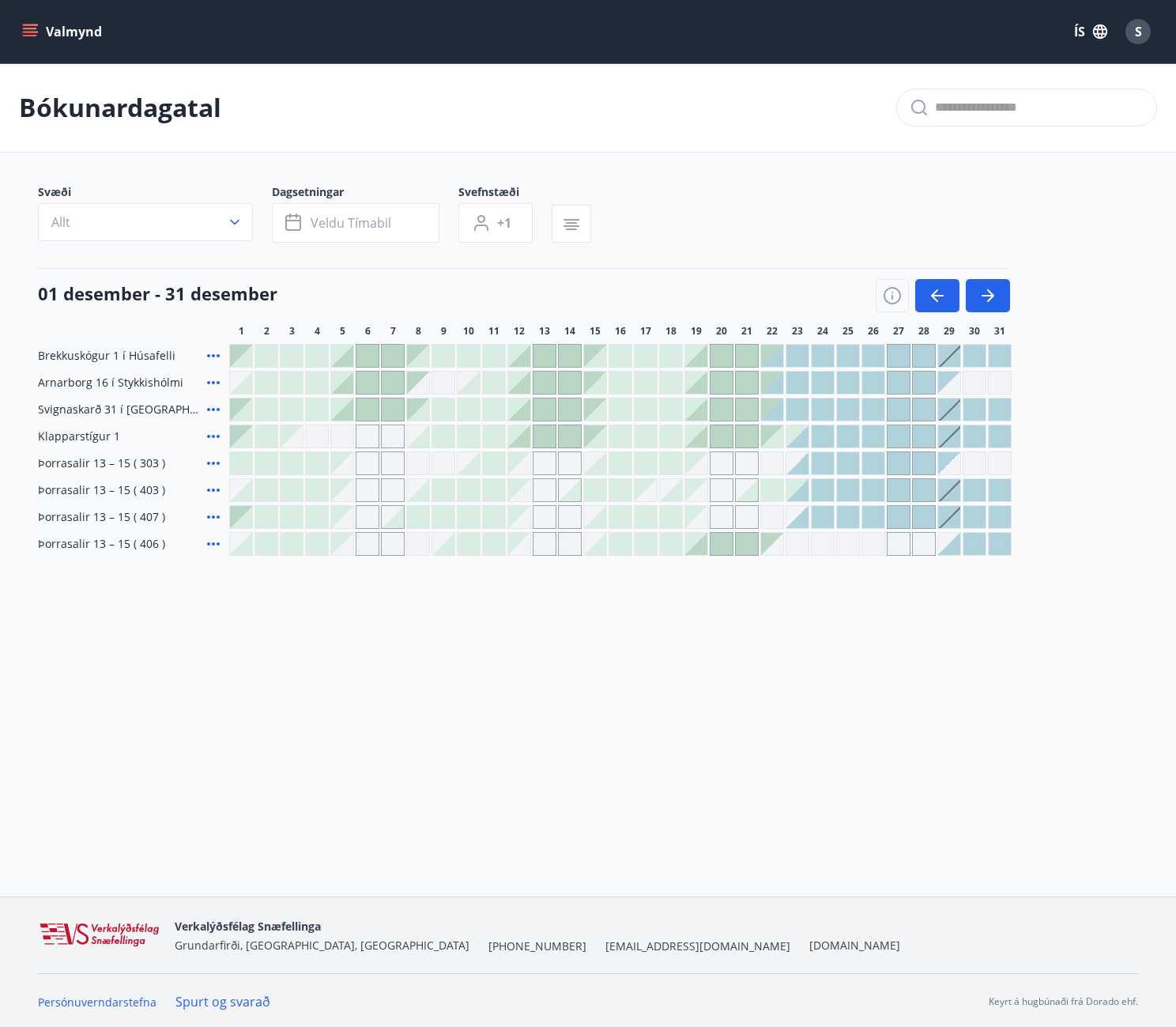
click at [664, 545] on div at bounding box center [671, 544] width 22 height 22
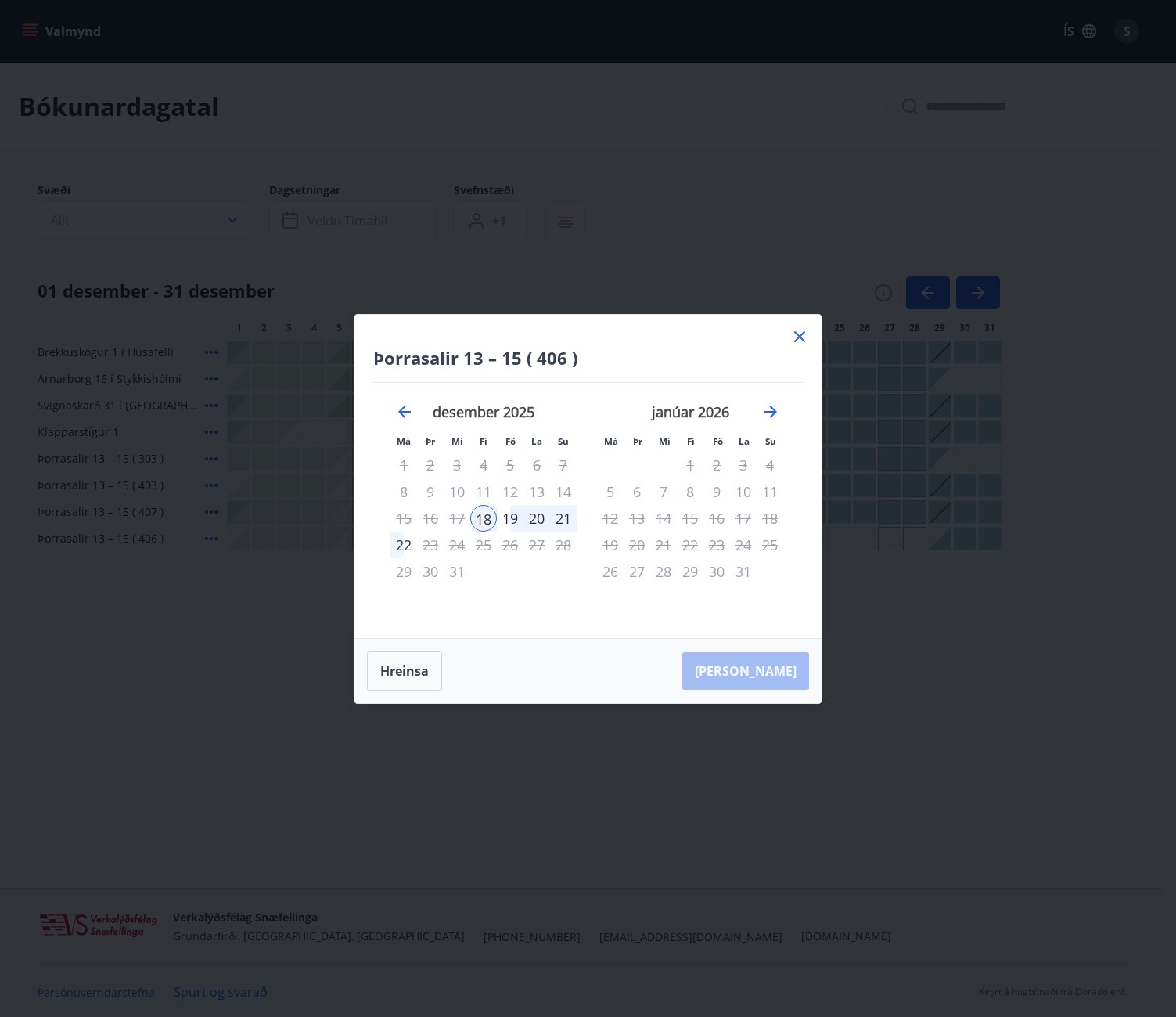
click at [777, 682] on div "[PERSON_NAME]" at bounding box center [587, 671] width 467 height 64
click at [397, 547] on div "22" at bounding box center [403, 545] width 27 height 27
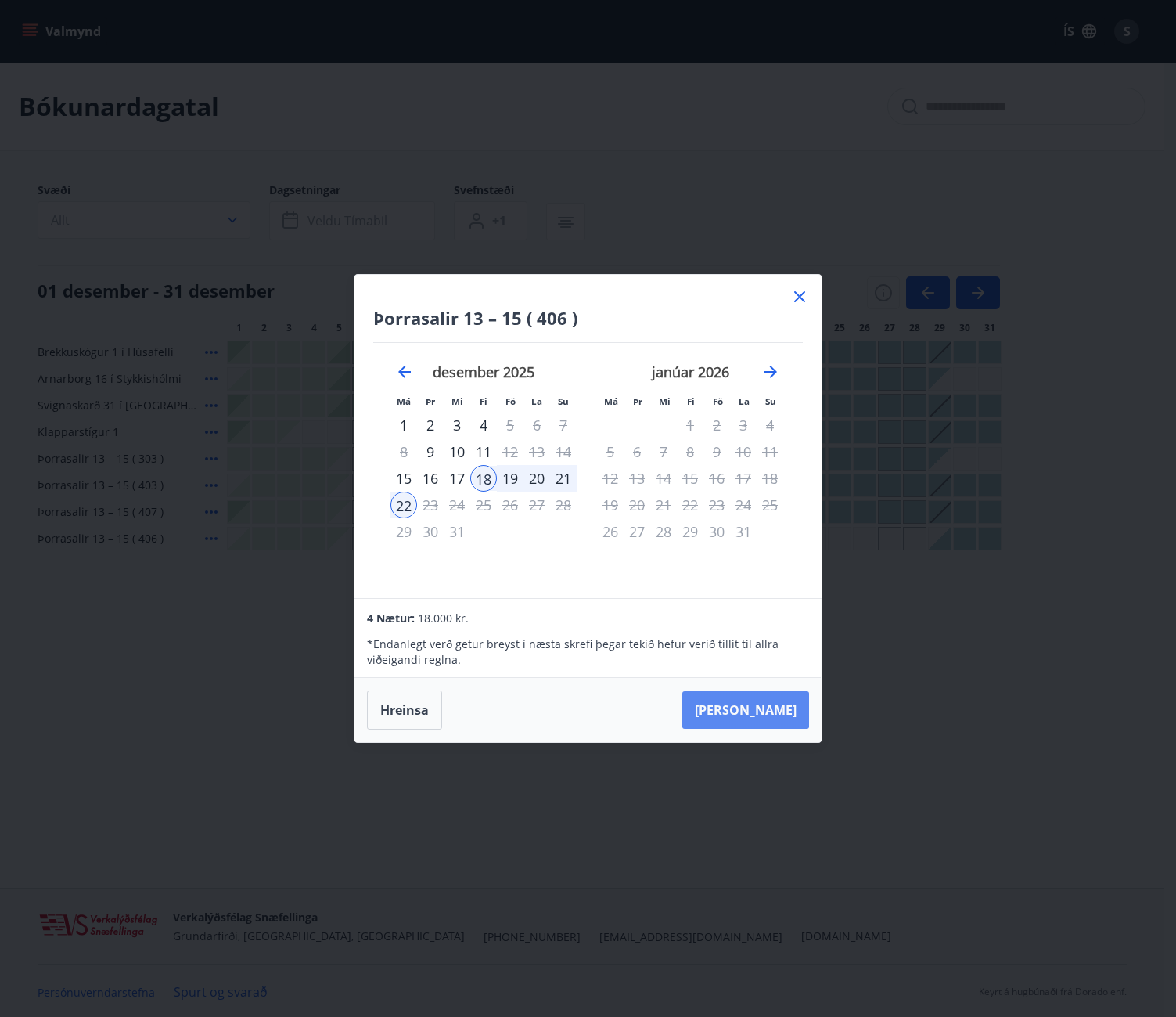
click at [745, 709] on button "[PERSON_NAME]" at bounding box center [745, 710] width 127 height 38
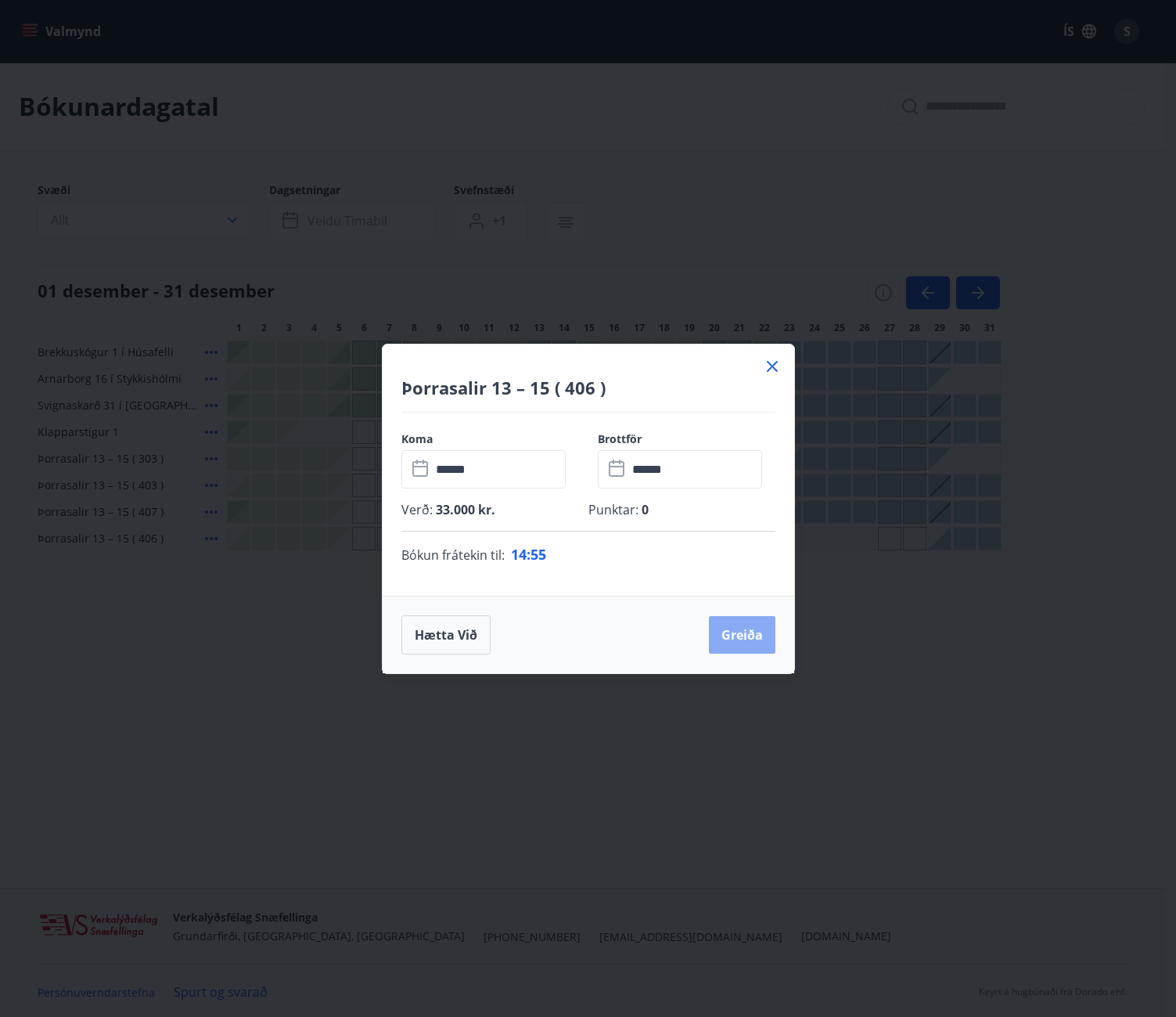
click at [744, 630] on button "Greiða" at bounding box center [742, 635] width 66 height 38
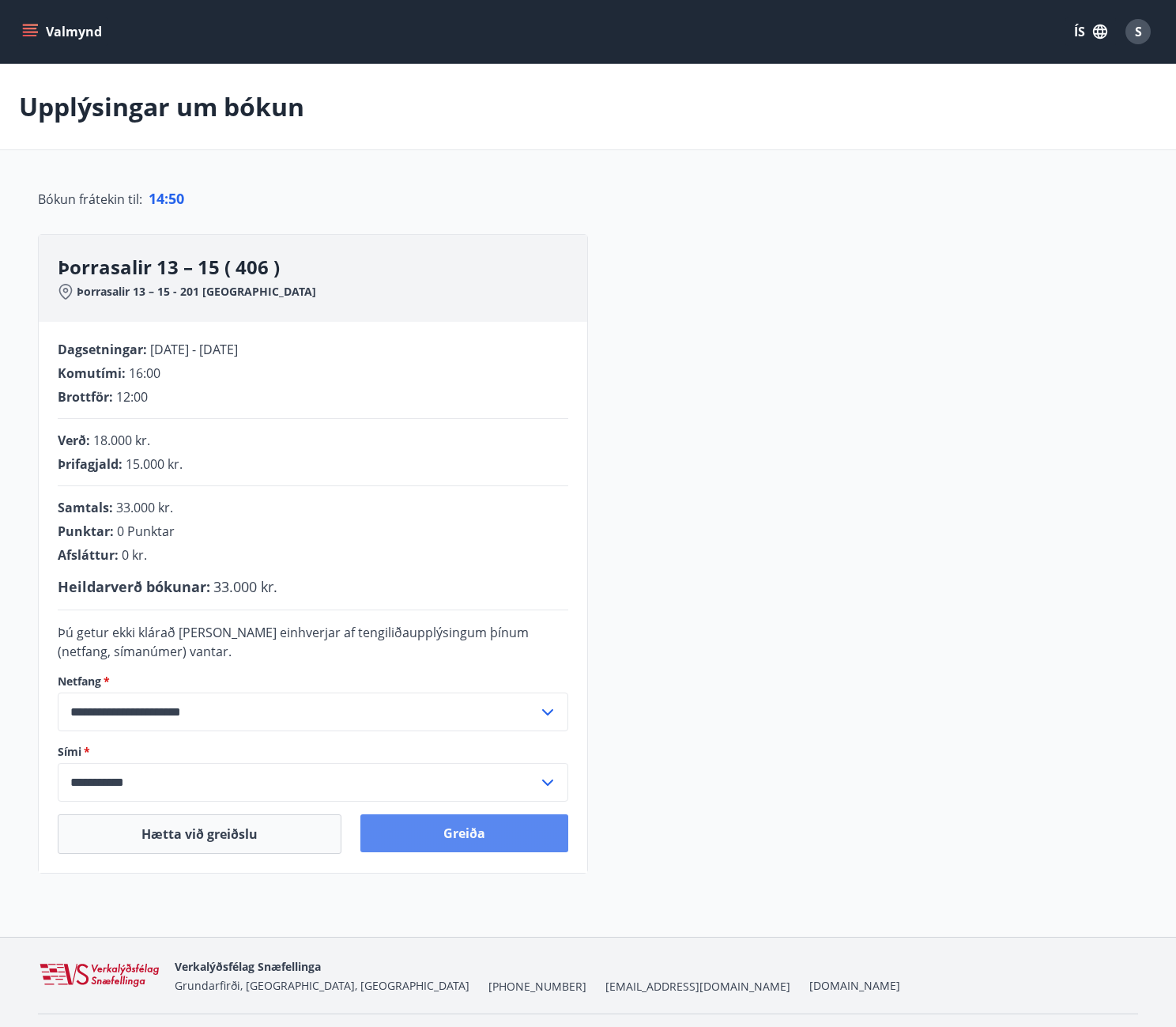
click at [477, 838] on button "Greiða" at bounding box center [464, 833] width 208 height 38
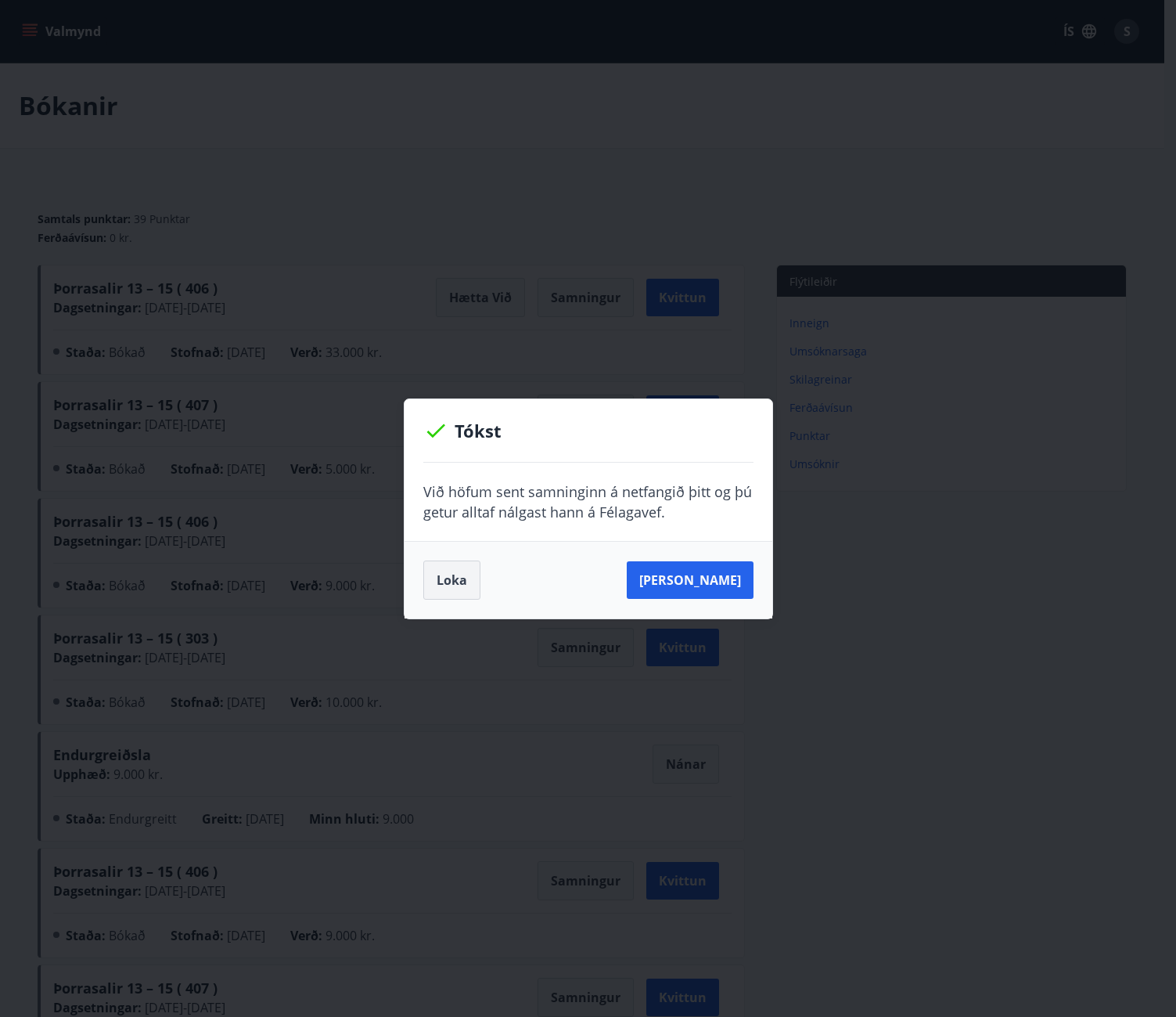
click at [443, 576] on button "Loka" at bounding box center [452, 580] width 57 height 39
